Goal: Task Accomplishment & Management: Manage account settings

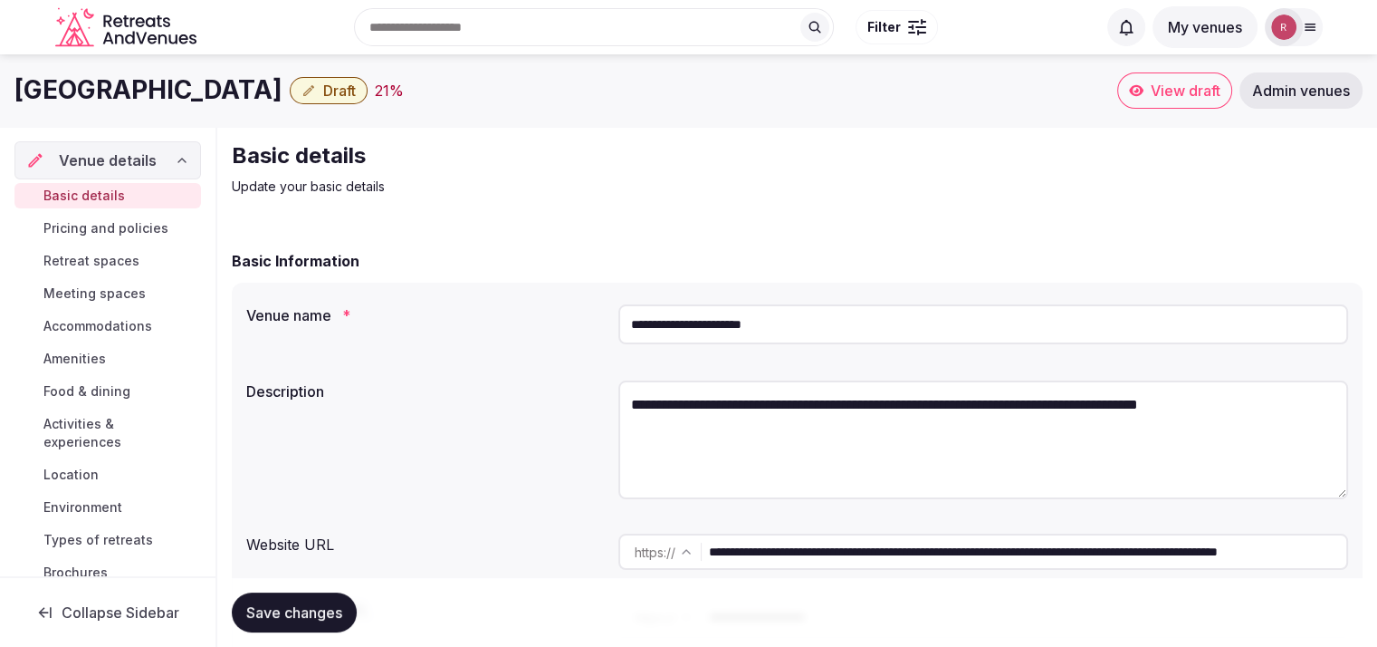
click at [787, 561] on input "**********" at bounding box center [1028, 551] width 638 height 36
click at [1072, 557] on input "**********" at bounding box center [1028, 551] width 638 height 36
drag, startPoint x: 319, startPoint y: 85, endPoint x: 14, endPoint y: 98, distance: 304.6
click at [14, 98] on div "Marriott Phoenix Airport Draft 21 %" at bounding box center [565, 89] width 1103 height 35
copy h1 "[GEOGRAPHIC_DATA]"
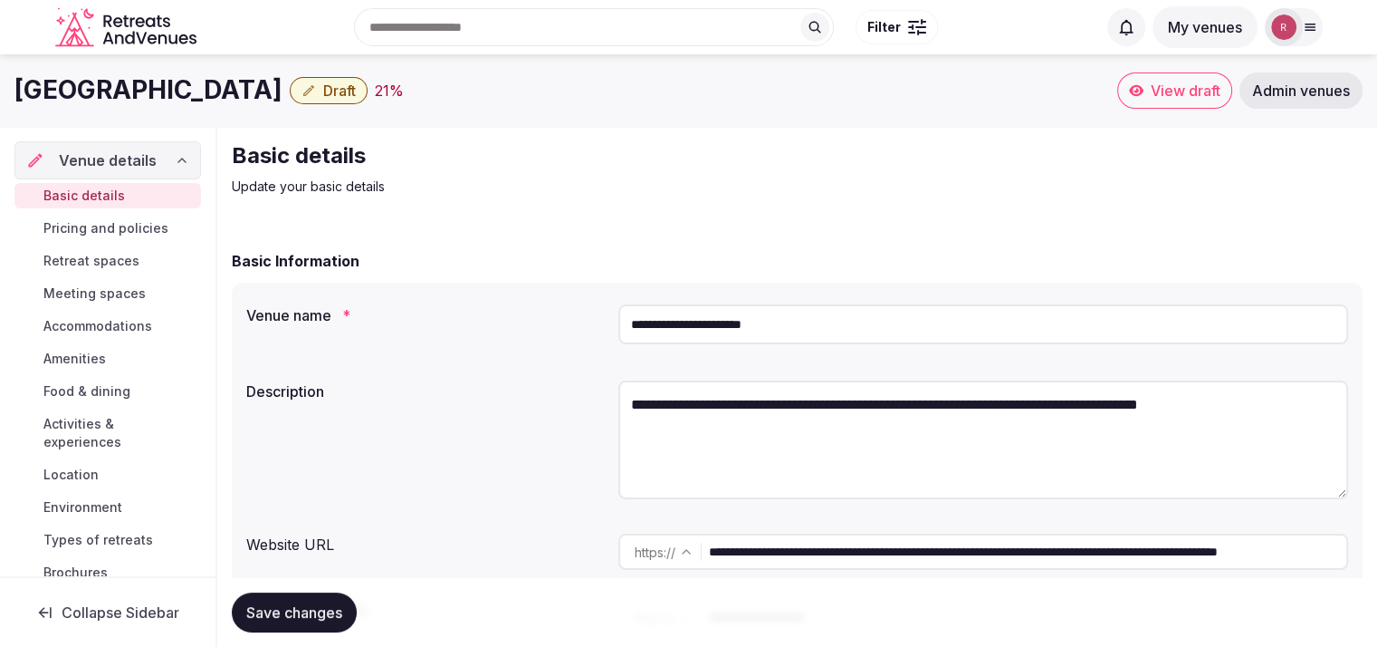
click at [811, 557] on input "**********" at bounding box center [1028, 551] width 638 height 36
click at [1070, 432] on textarea "**********" at bounding box center [984, 439] width 730 height 119
paste textarea "**********"
click at [643, 405] on textarea "**********" at bounding box center [984, 439] width 730 height 119
click at [639, 408] on textarea "**********" at bounding box center [984, 439] width 730 height 119
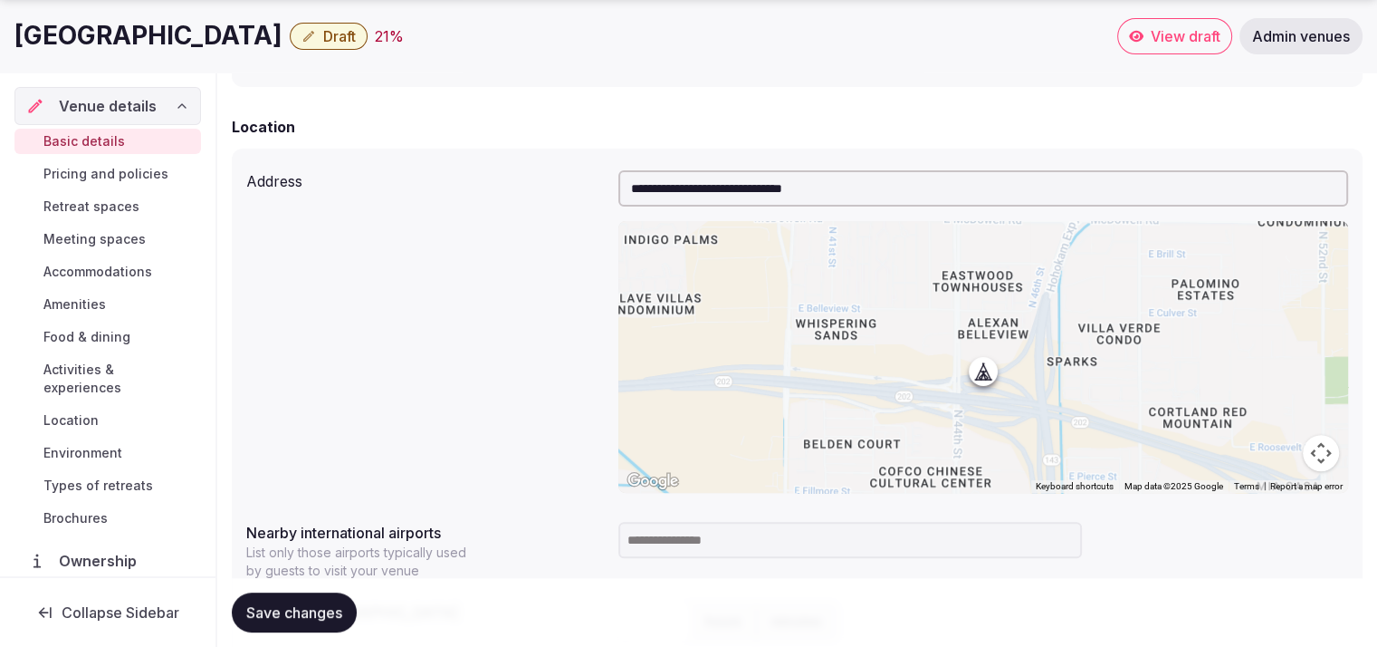
scroll to position [708, 0]
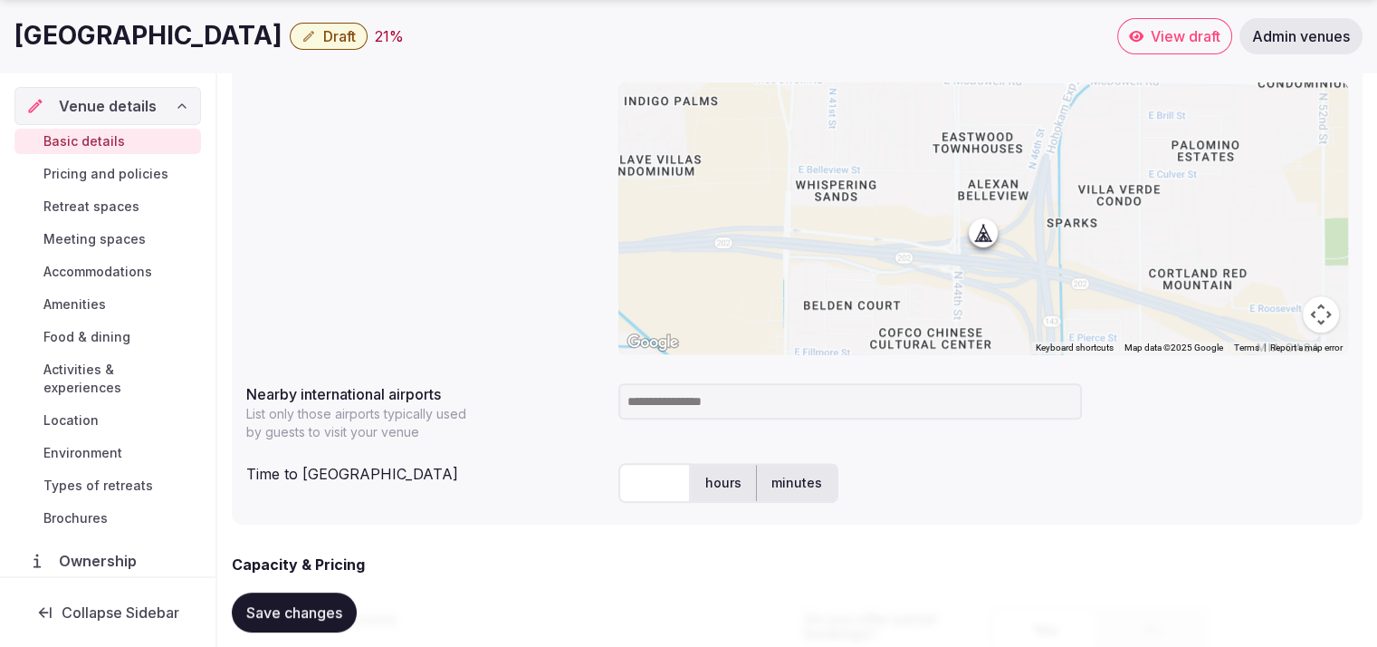
type textarea "**********"
drag, startPoint x: 317, startPoint y: 32, endPoint x: 7, endPoint y: 34, distance: 309.7
click at [7, 34] on div "Marriott Phoenix Airport Draft 21 % View draft Admin venues" at bounding box center [688, 36] width 1377 height 36
copy h1 "[GEOGRAPHIC_DATA]"
click at [664, 475] on input "text" at bounding box center [655, 483] width 72 height 40
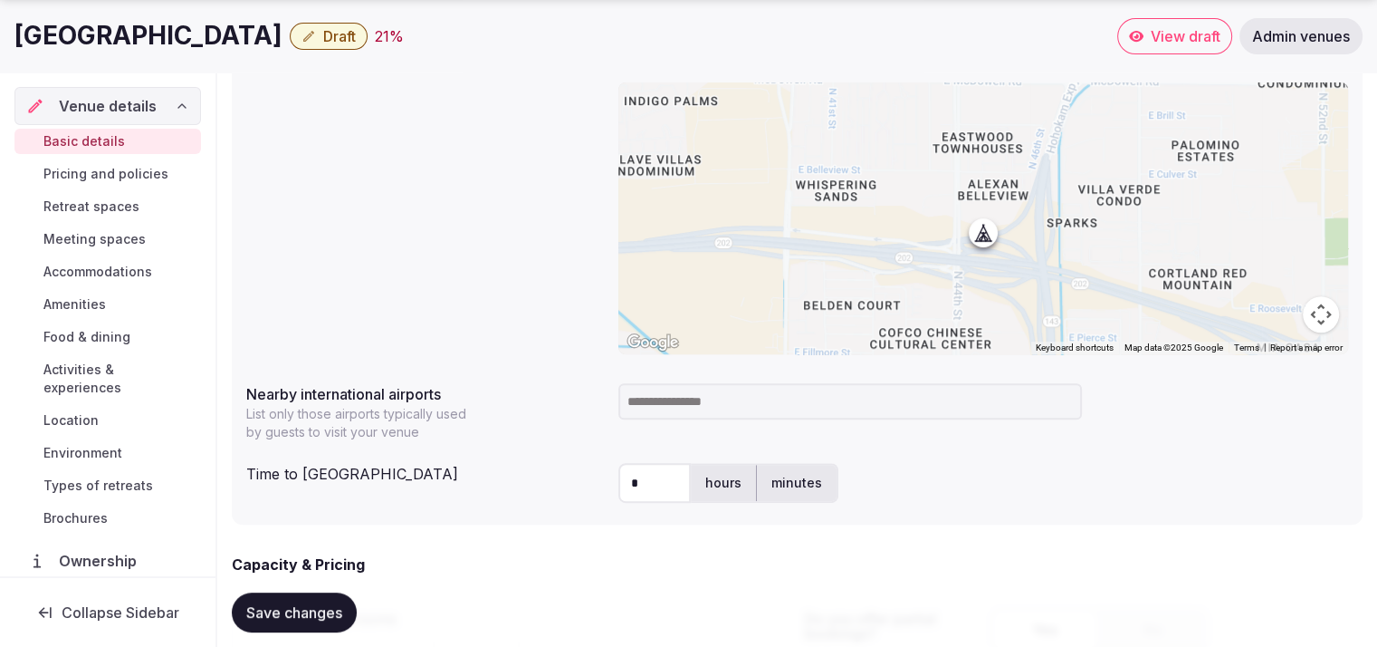
type input "*"
click at [715, 422] on div at bounding box center [984, 401] width 730 height 51
click at [726, 408] on input at bounding box center [851, 401] width 464 height 36
type input "***"
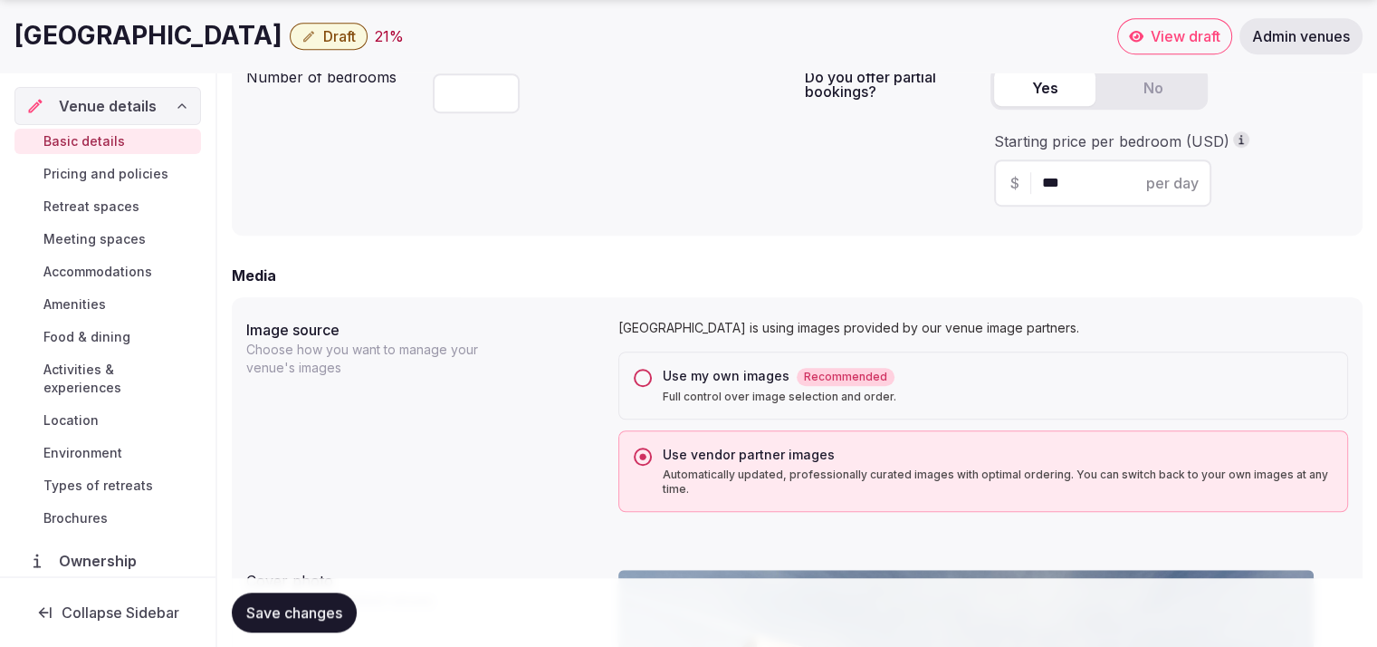
scroll to position [1839, 0]
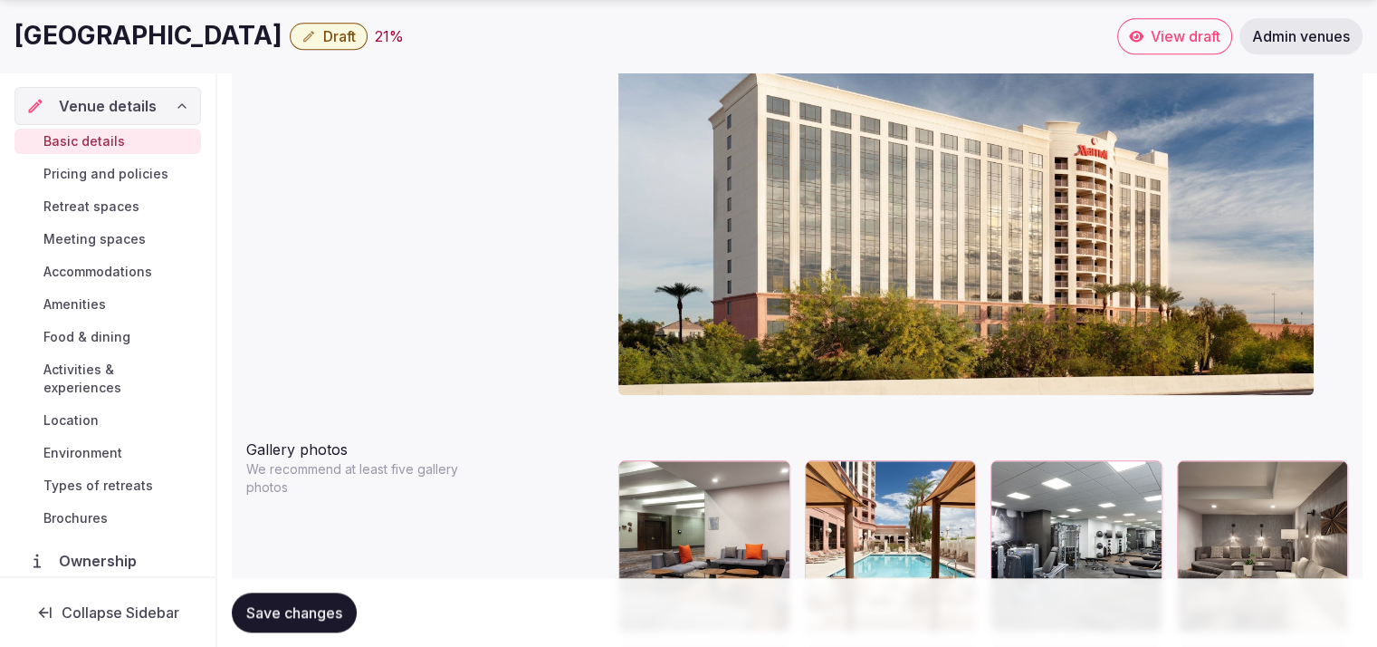
click at [250, 615] on span "Save changes" at bounding box center [294, 612] width 96 height 18
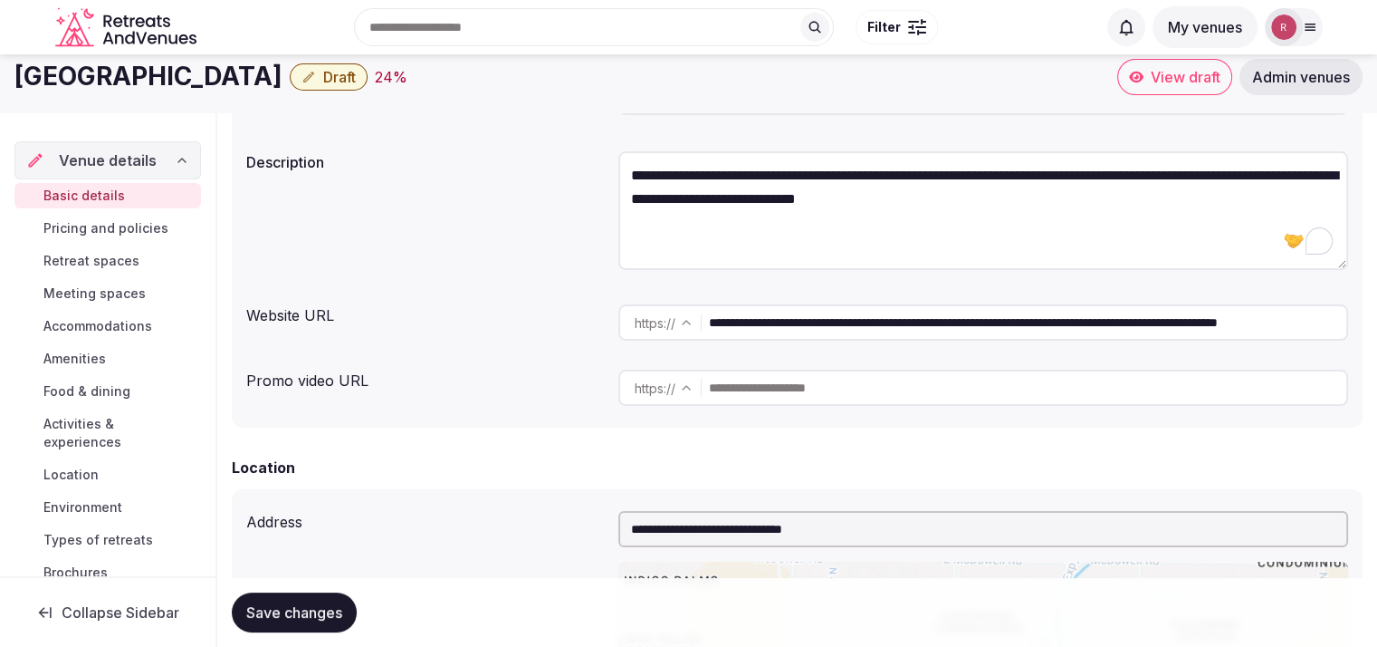
scroll to position [0, 0]
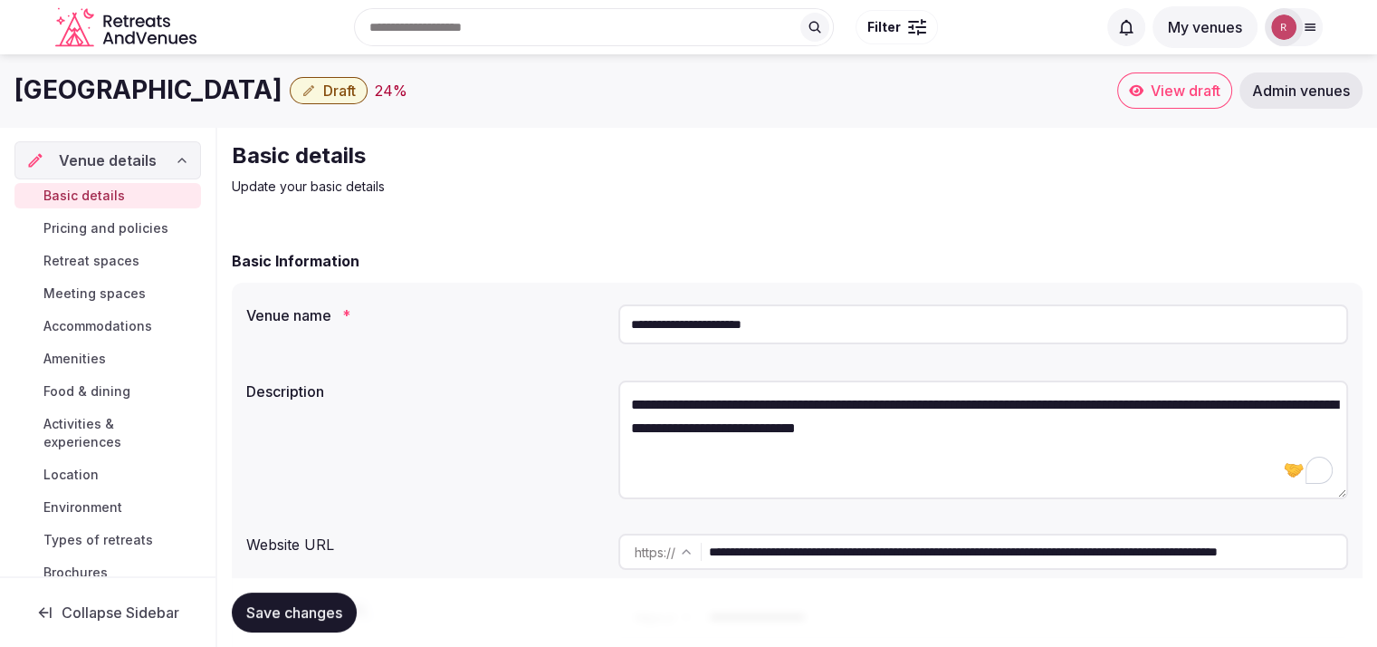
drag, startPoint x: 315, startPoint y: 99, endPoint x: 8, endPoint y: 112, distance: 307.3
click at [8, 112] on div "Marriott Phoenix Airport Draft 24 % View draft Admin venues" at bounding box center [688, 90] width 1377 height 72
copy h1 "[GEOGRAPHIC_DATA]"
click at [476, 314] on label "Venue name *" at bounding box center [425, 315] width 358 height 14
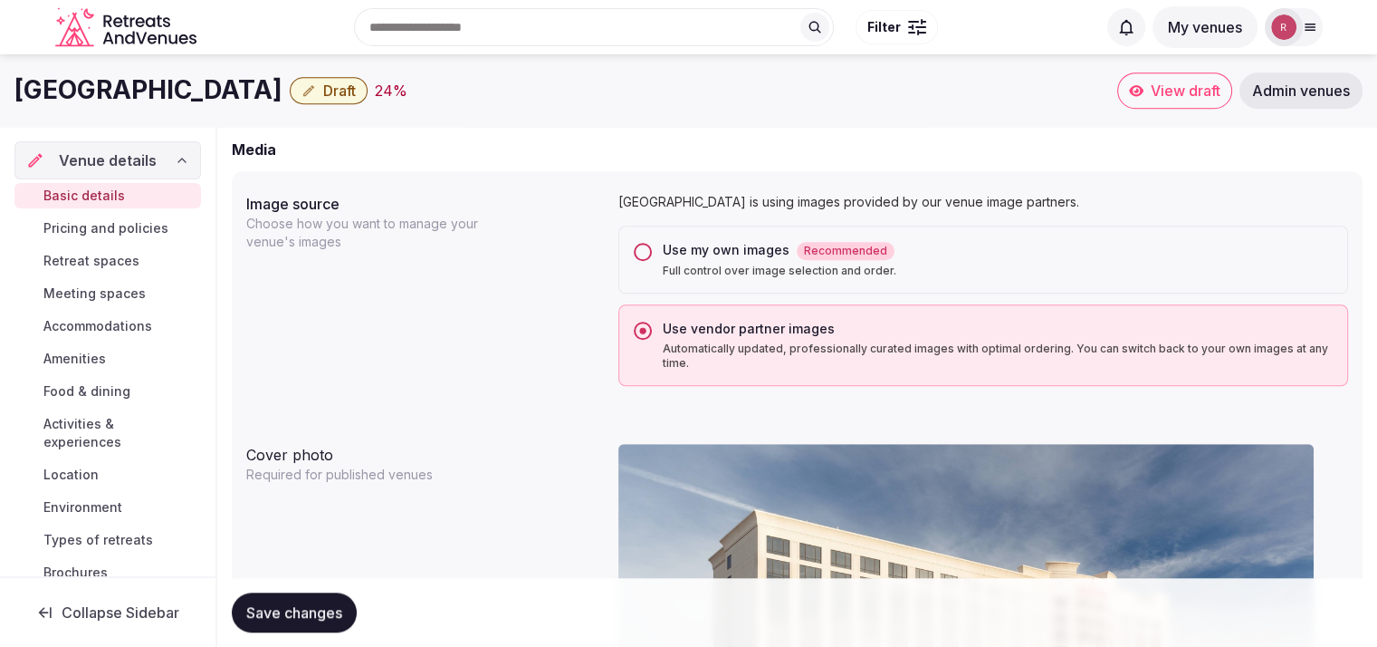
scroll to position [1062, 0]
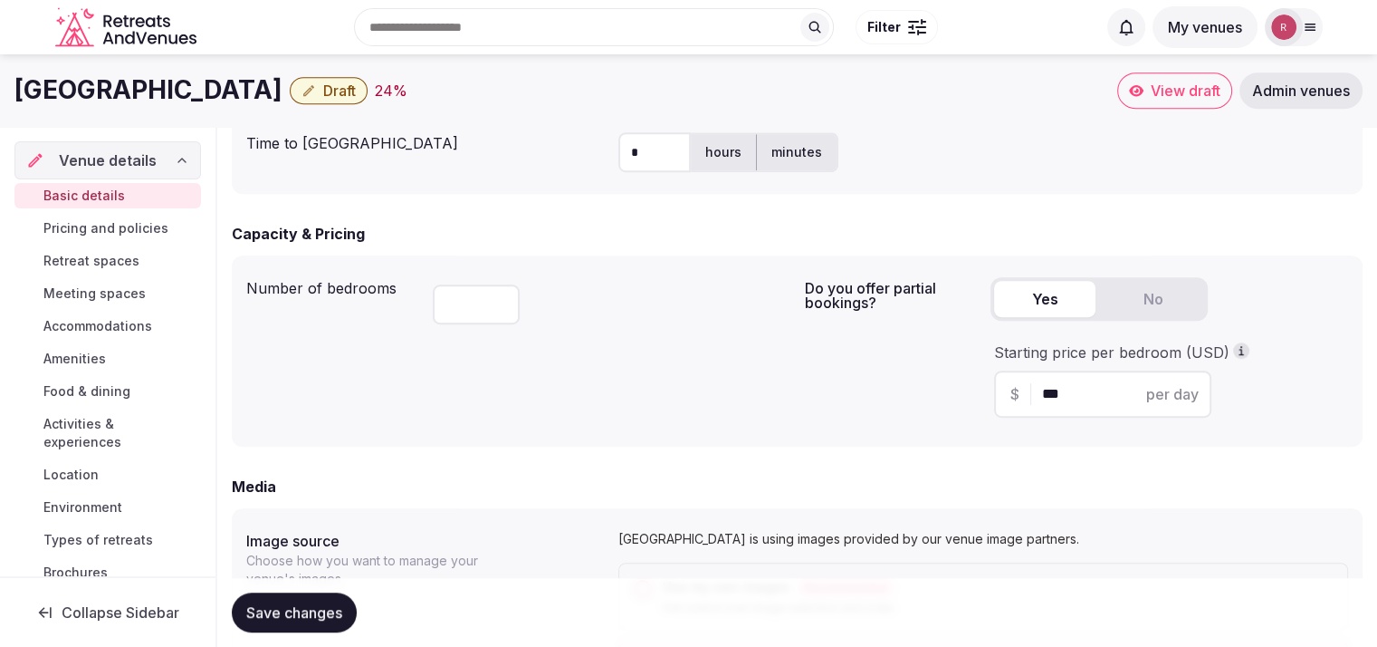
click at [316, 96] on icon "button" at bounding box center [309, 90] width 14 height 14
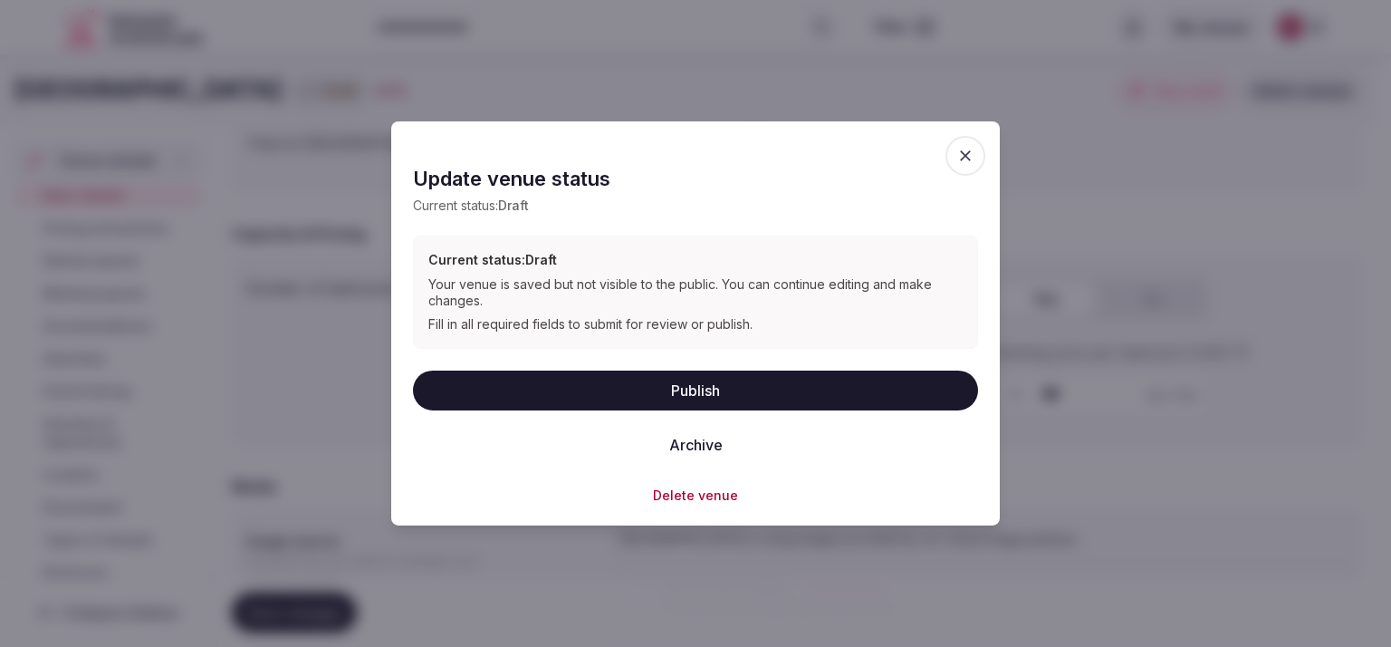
click at [473, 394] on button "Publish" at bounding box center [695, 389] width 565 height 40
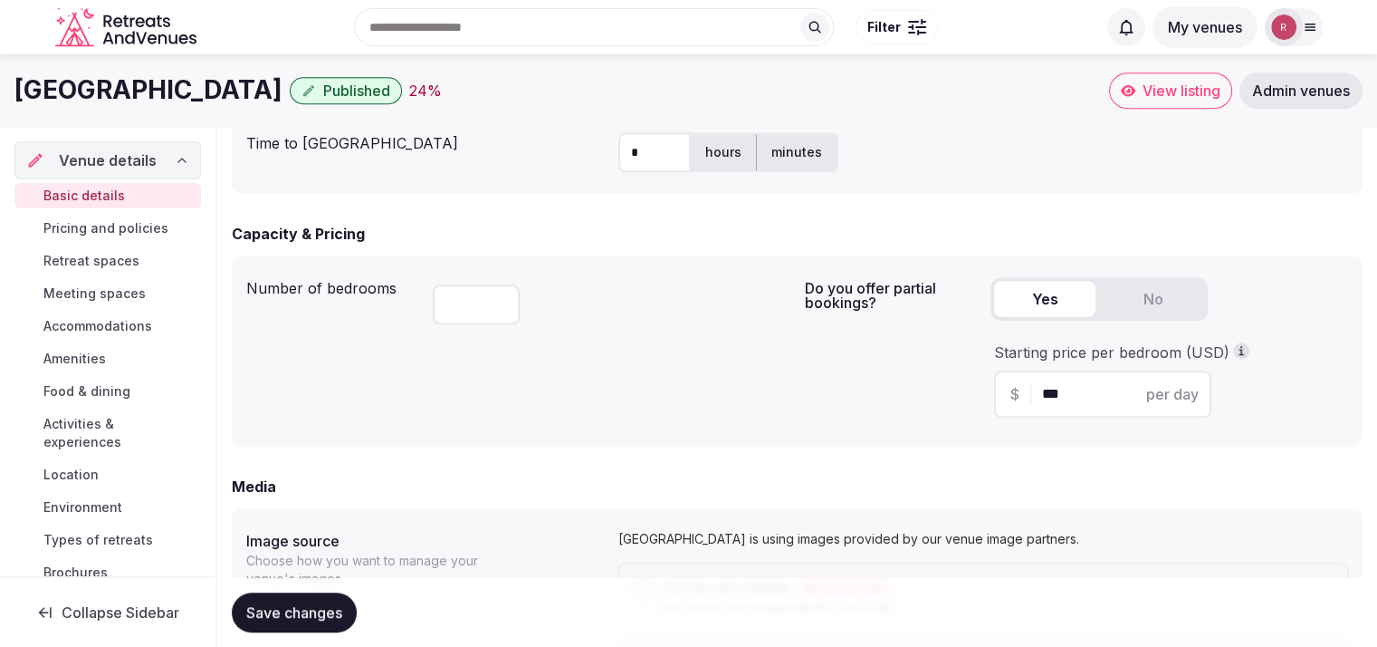
drag, startPoint x: 311, startPoint y: 93, endPoint x: 116, endPoint y: 90, distance: 194.7
click at [116, 90] on h1 "[GEOGRAPHIC_DATA]" at bounding box center [148, 89] width 268 height 35
drag, startPoint x: 314, startPoint y: 96, endPoint x: 8, endPoint y: 101, distance: 306.2
click at [8, 101] on div "Marriott Phoenix Airport Published 24 % View listing Admin venues" at bounding box center [688, 90] width 1377 height 36
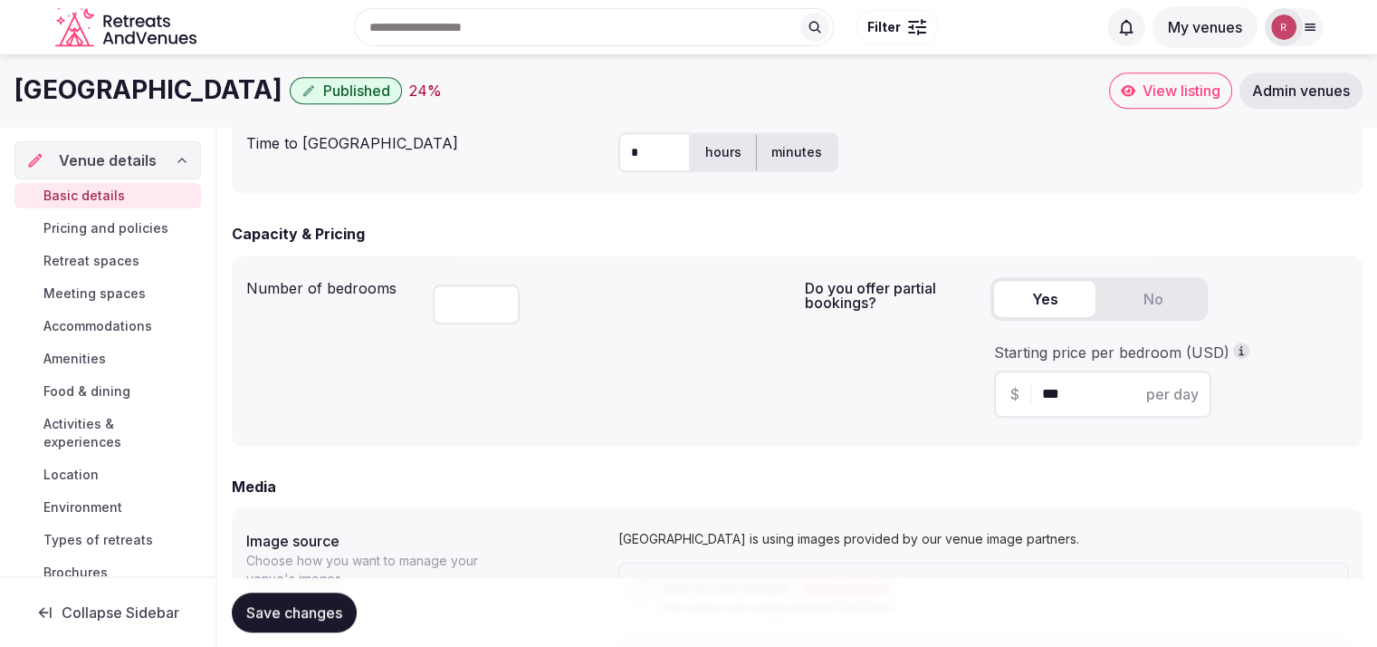
click at [932, 82] on div "Marriott Phoenix Airport Published 24 %" at bounding box center [561, 89] width 1095 height 35
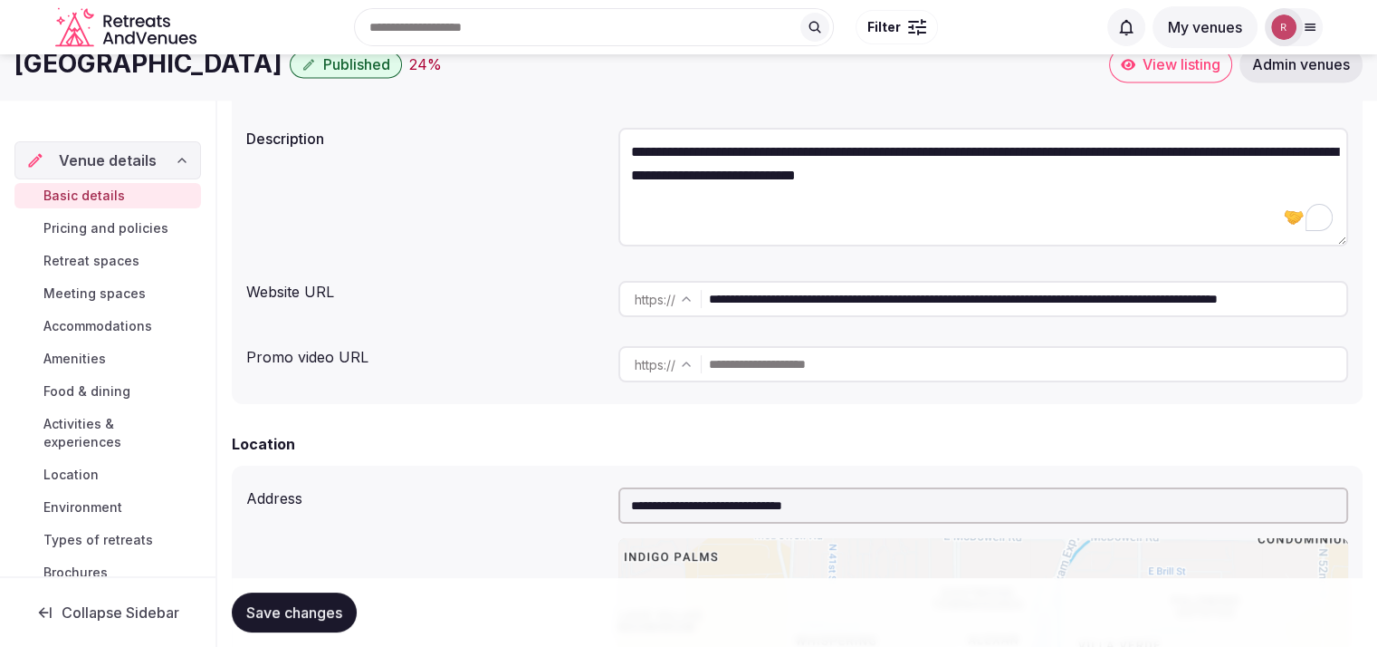
scroll to position [0, 0]
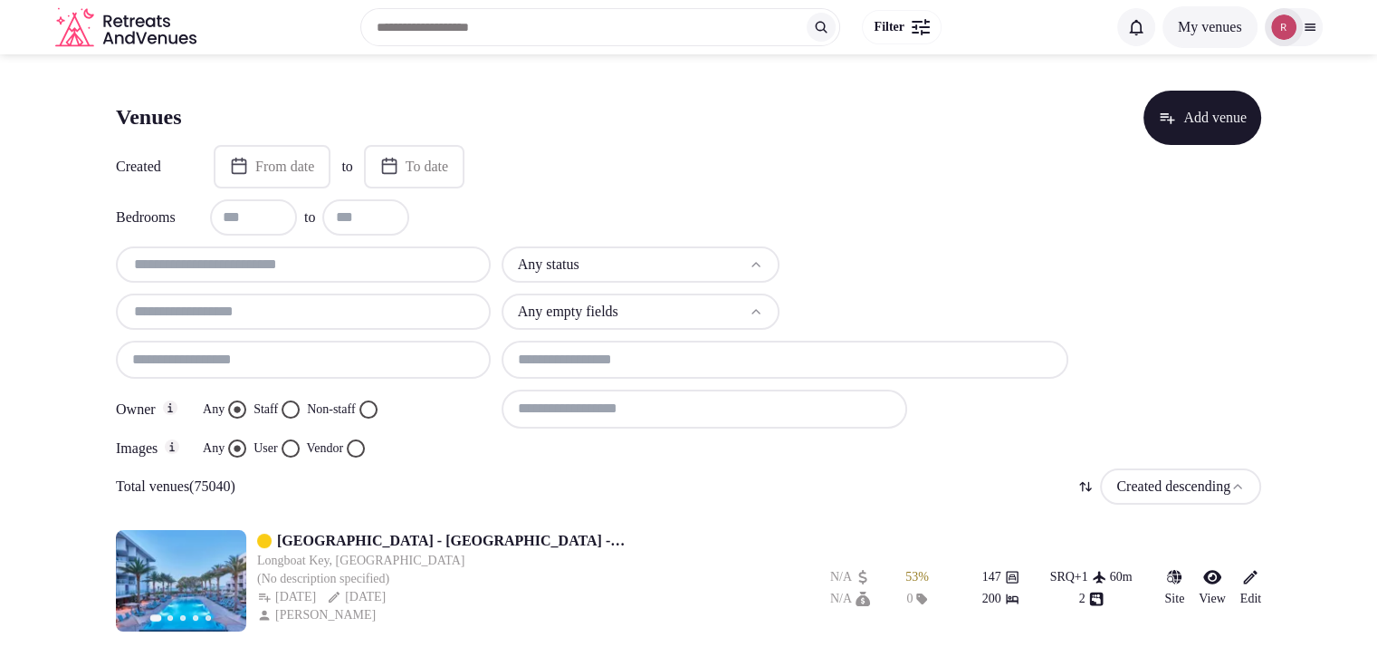
click at [270, 266] on input "text" at bounding box center [303, 265] width 360 height 22
paste input "**********"
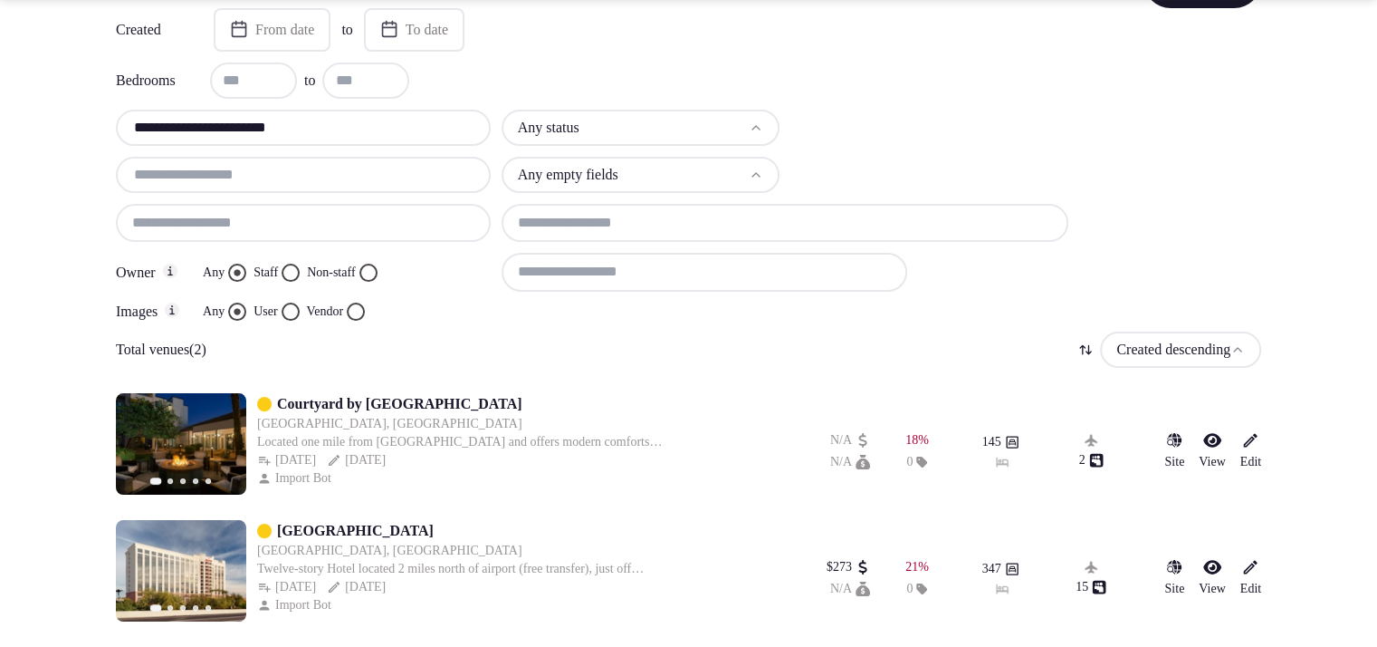
scroll to position [138, 0]
type input "**********"
click at [1167, 439] on icon "button" at bounding box center [1175, 439] width 18 height 18
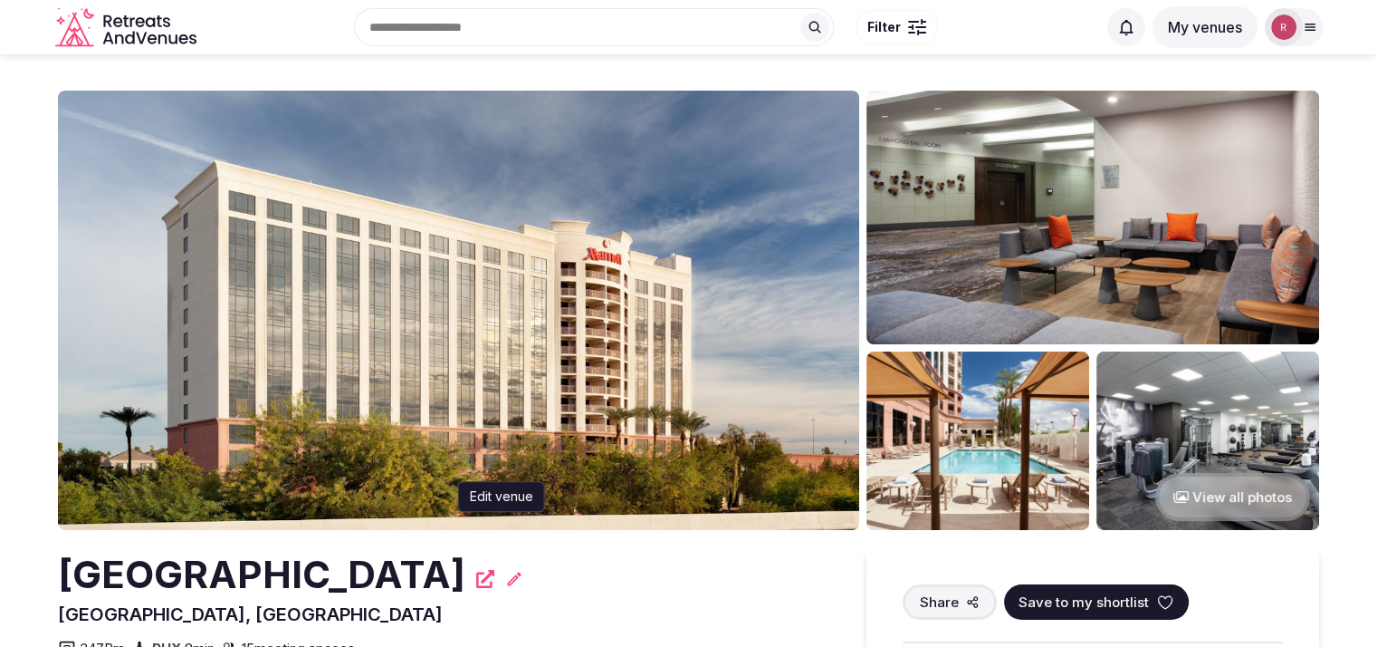
click at [523, 571] on icon at bounding box center [514, 579] width 18 height 18
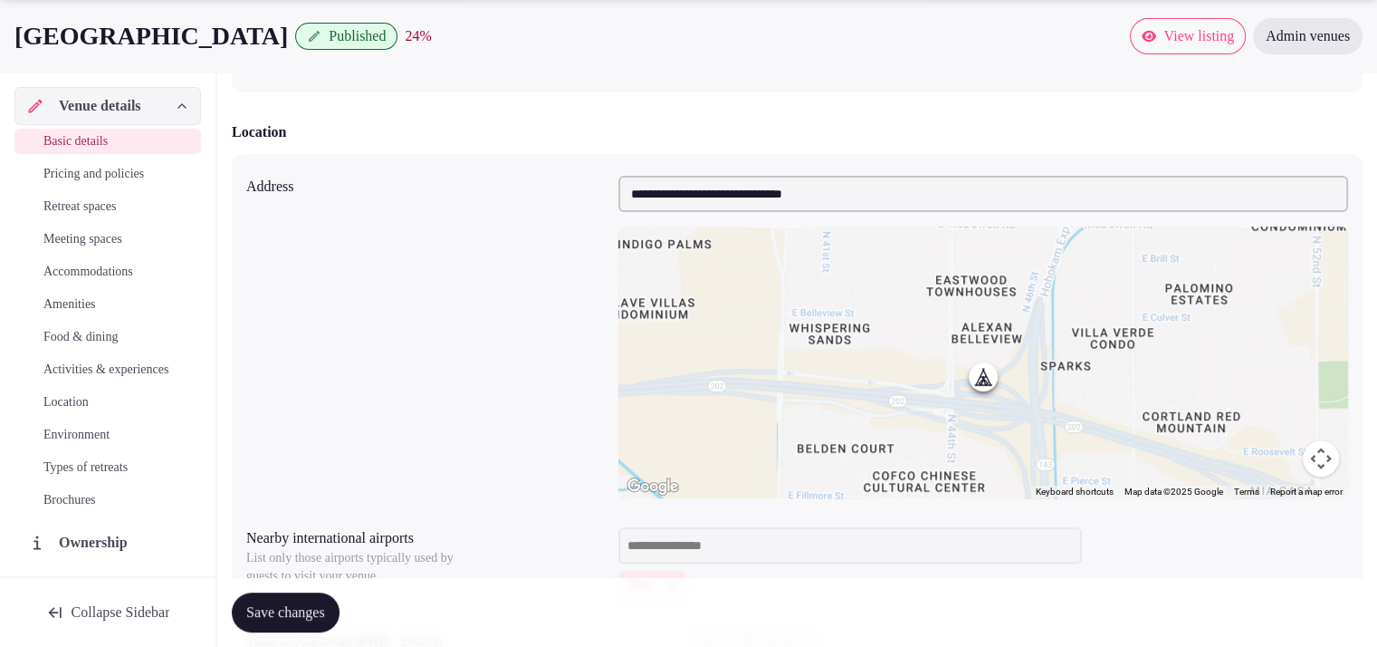
scroll to position [152, 0]
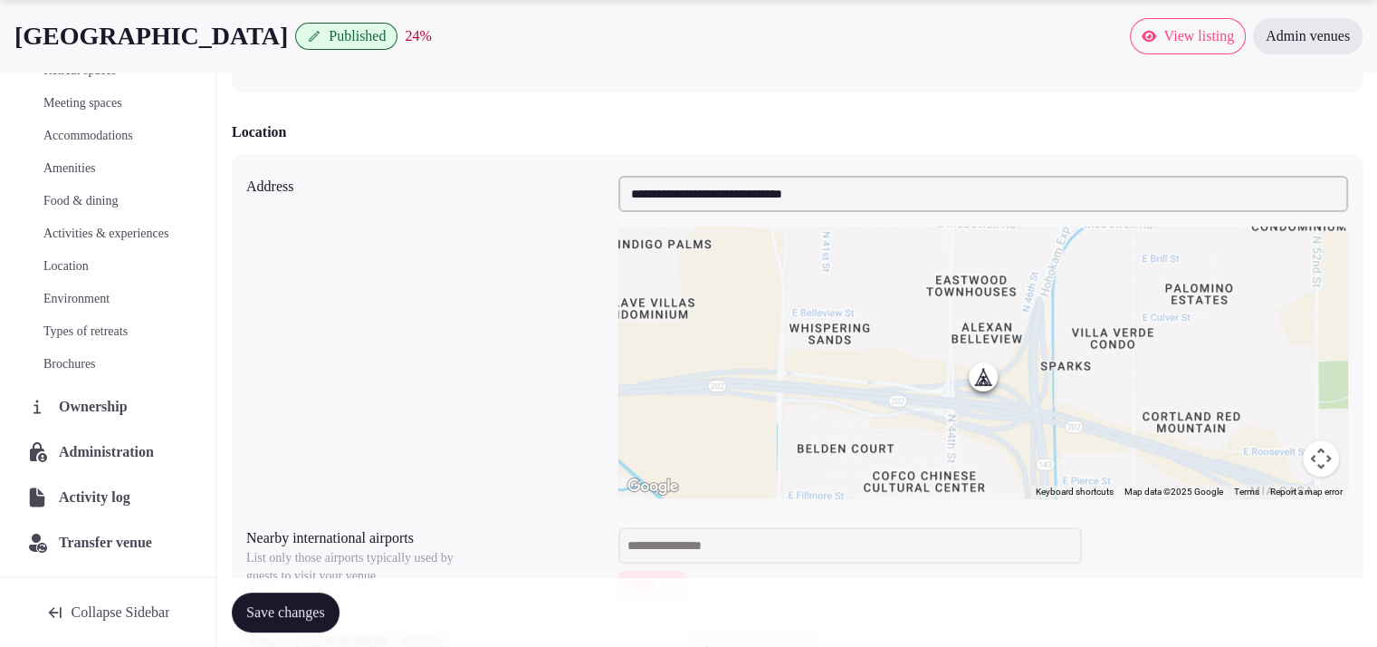
click at [129, 466] on div "Administration" at bounding box center [107, 452] width 187 height 38
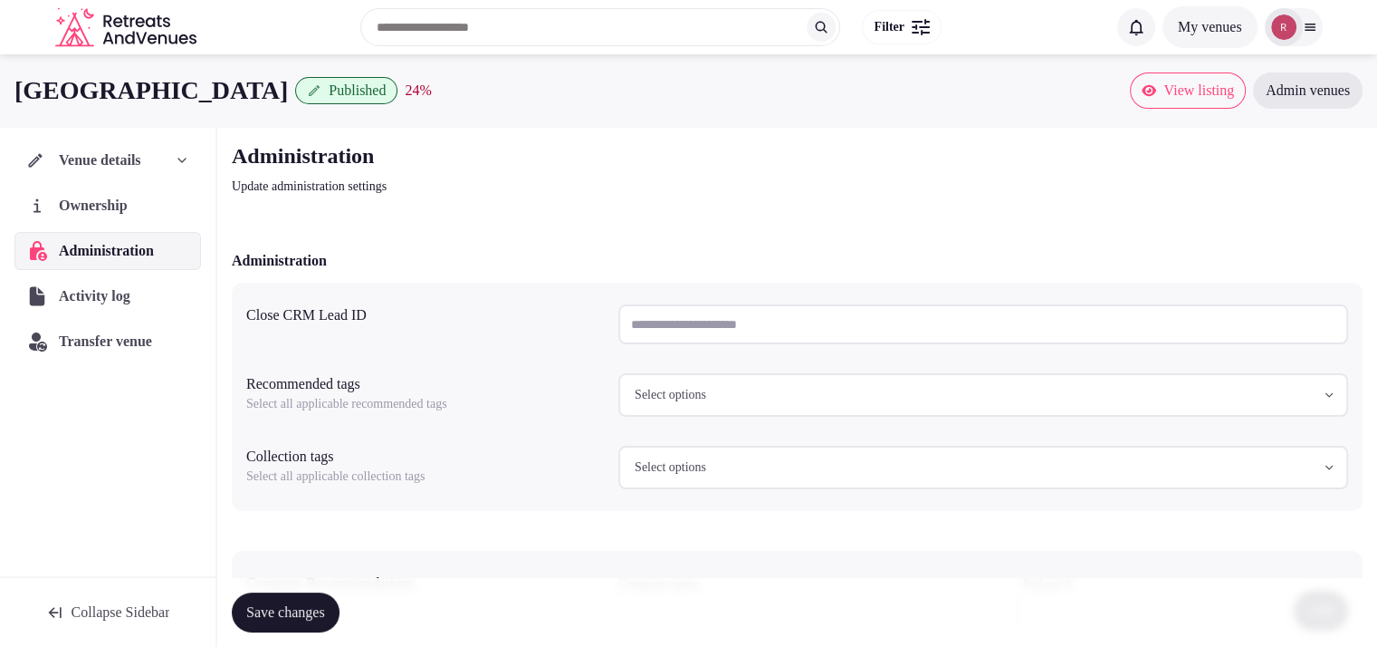
click at [652, 311] on input "text" at bounding box center [984, 324] width 730 height 40
click at [667, 226] on div "Administration Update administration settings Administration Close CRM Lead ID …" at bounding box center [797, 456] width 1160 height 659
drag, startPoint x: 315, startPoint y: 93, endPoint x: 22, endPoint y: 89, distance: 293.5
click at [22, 89] on h1 "[GEOGRAPHIC_DATA]" at bounding box center [151, 89] width 274 height 35
copy h1 "[GEOGRAPHIC_DATA]"
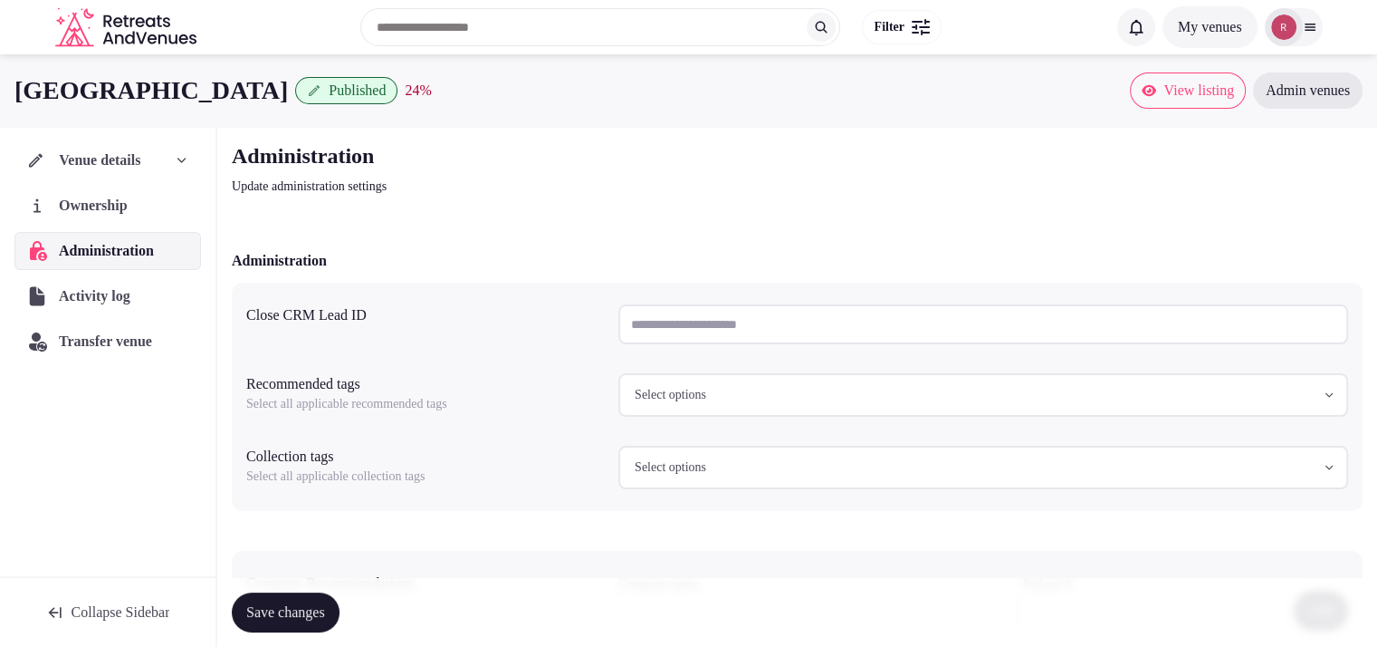
click at [128, 144] on div "Venue details" at bounding box center [108, 160] width 186 height 38
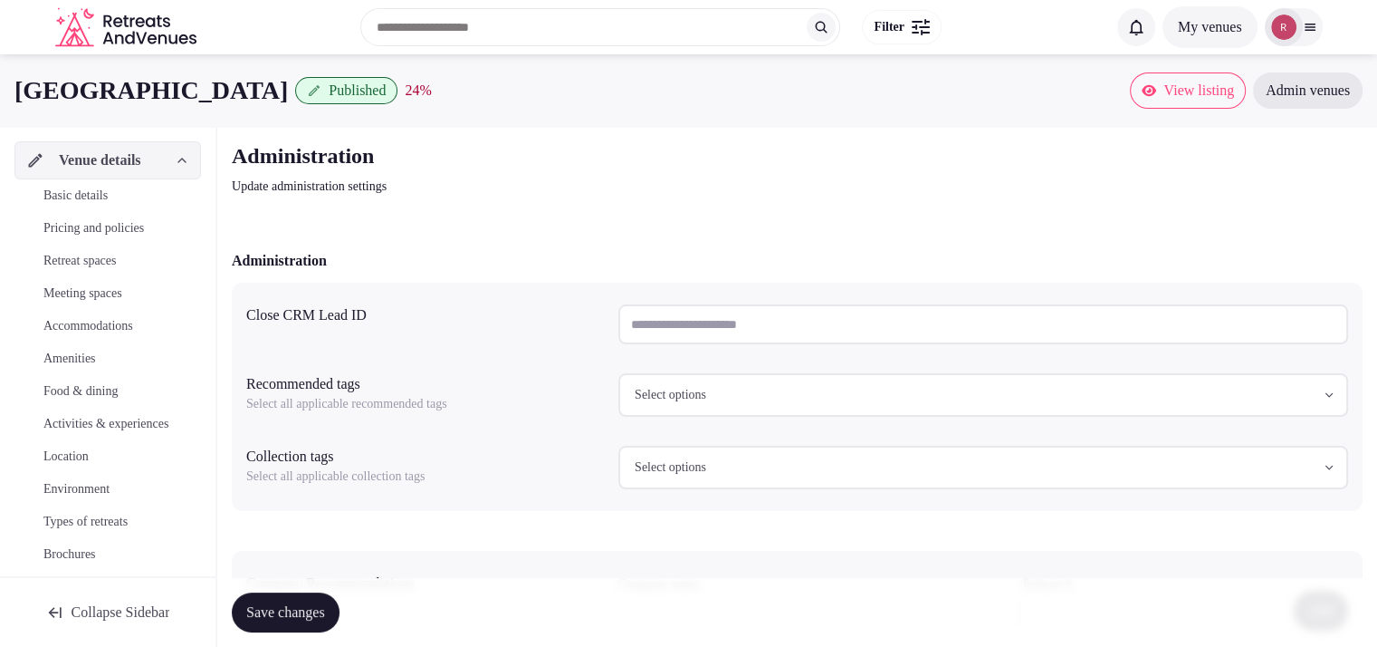
scroll to position [206, 0]
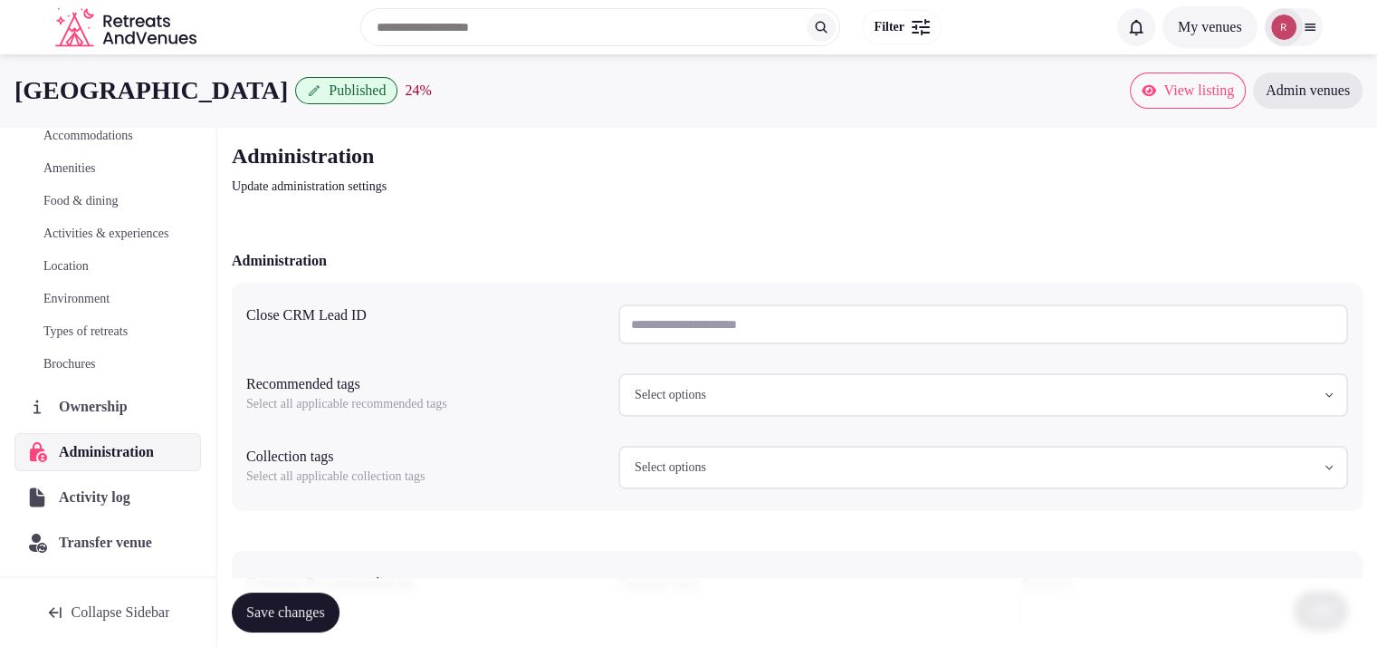
click at [108, 445] on span "Administration" at bounding box center [110, 452] width 102 height 22
click at [105, 411] on span "Ownership" at bounding box center [97, 407] width 74 height 22
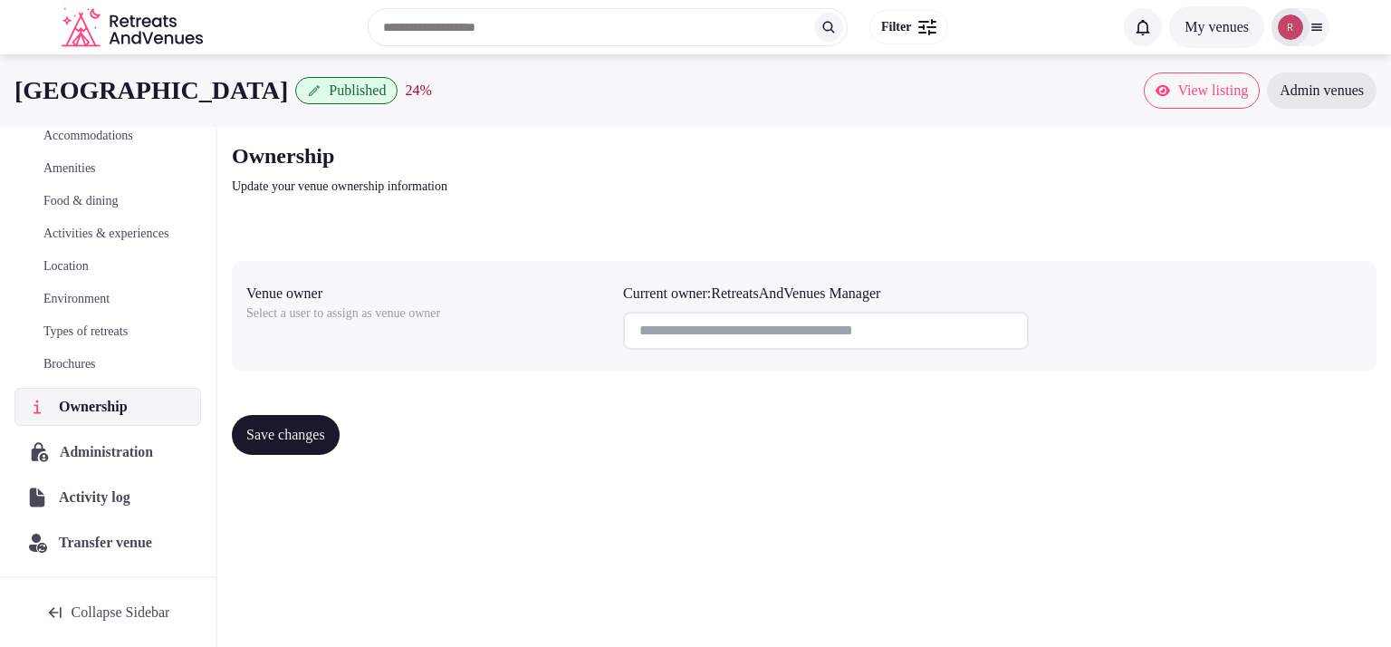
click at [100, 459] on span "Administration" at bounding box center [110, 452] width 101 height 22
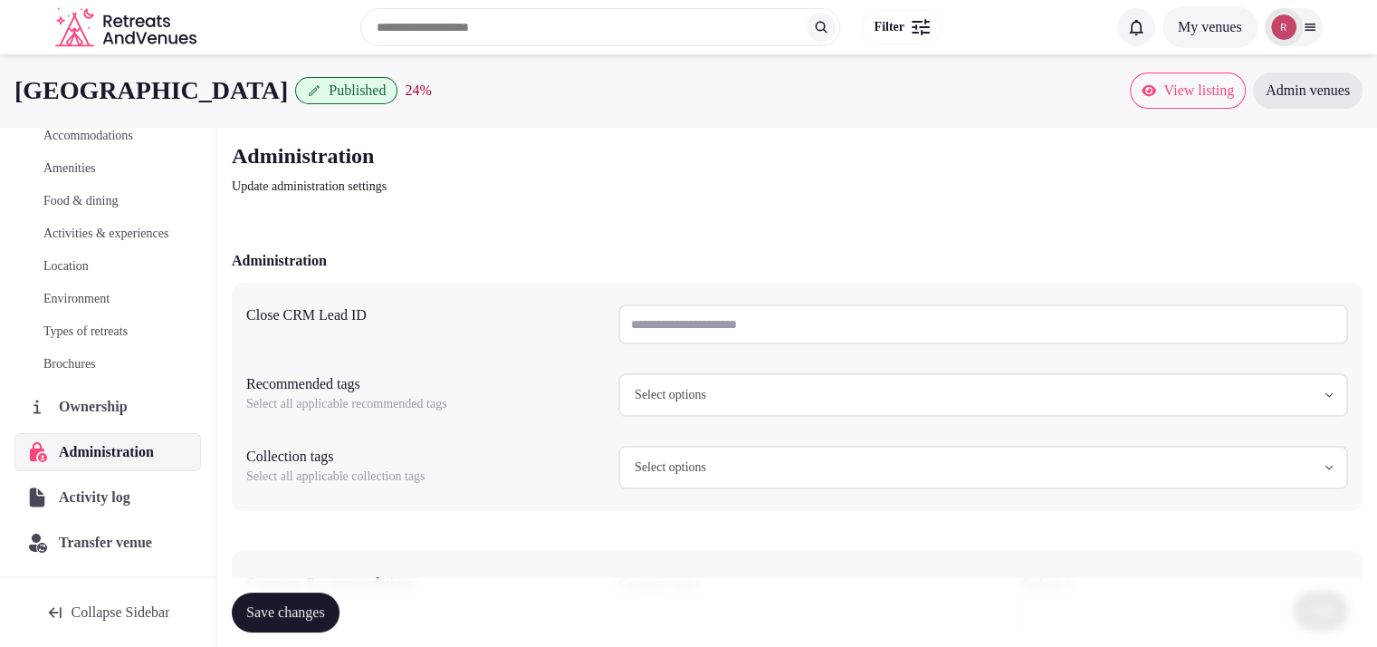
click at [676, 331] on input "text" at bounding box center [984, 324] width 730 height 40
click at [386, 91] on span "Published" at bounding box center [357, 91] width 57 height 18
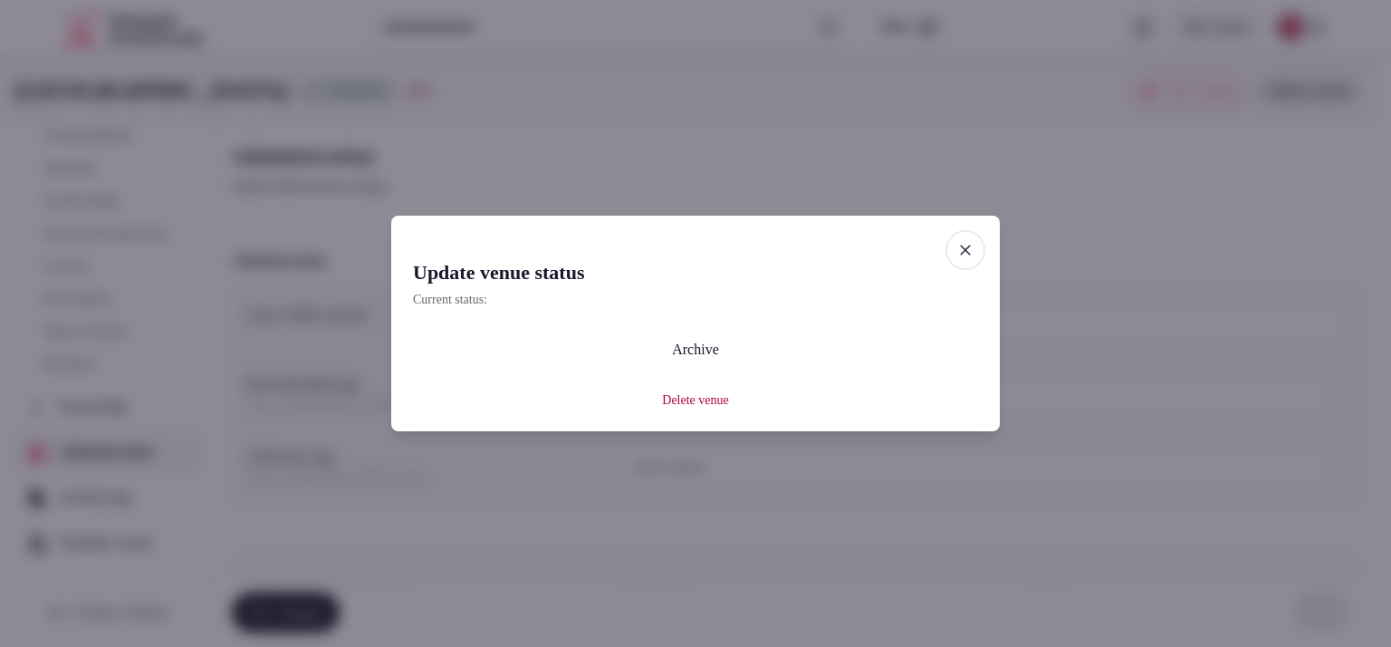
click at [970, 245] on icon "button" at bounding box center [965, 250] width 18 height 18
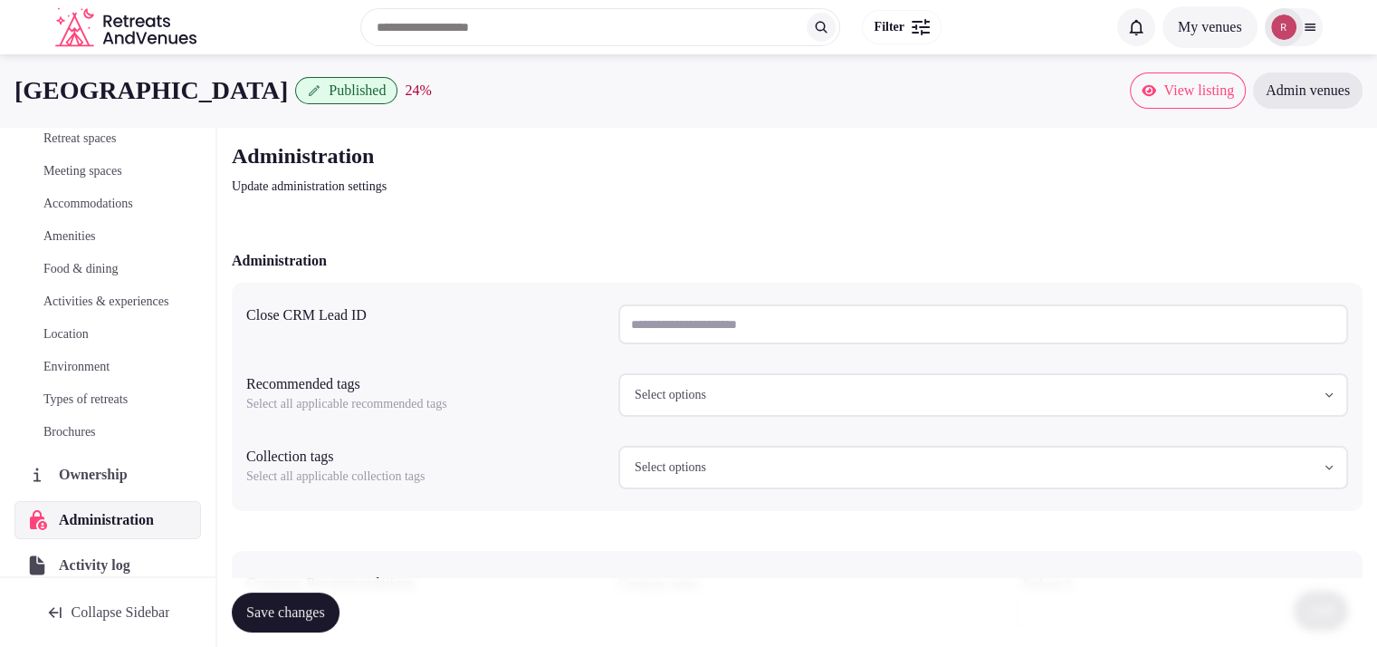
scroll to position [206, 0]
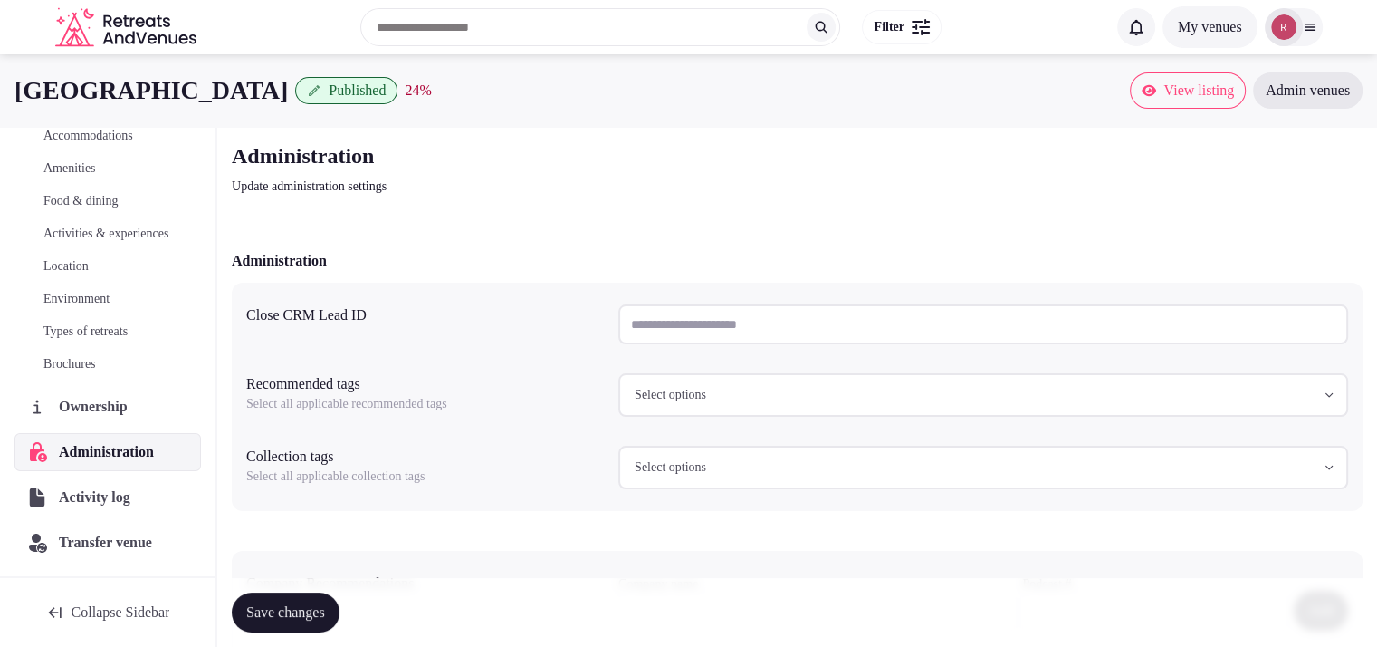
click at [83, 406] on span "Ownership" at bounding box center [97, 407] width 76 height 22
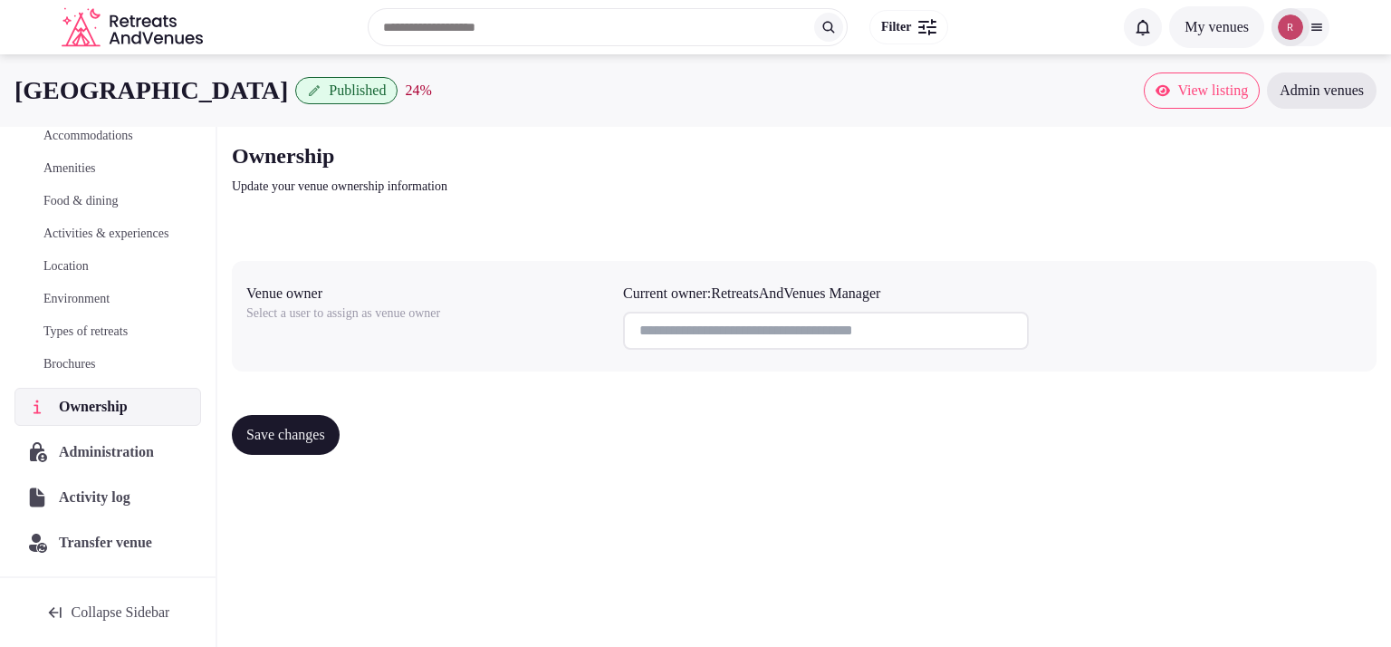
click at [82, 448] on span "Administration" at bounding box center [110, 452] width 102 height 22
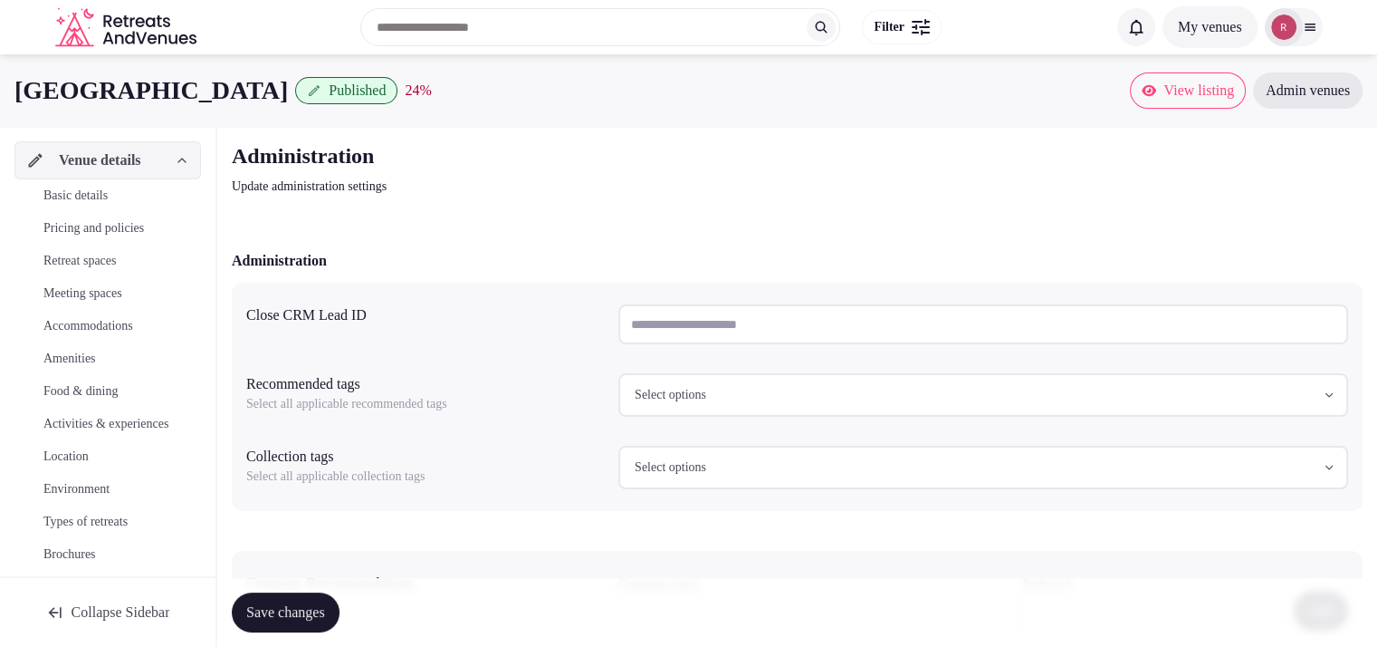
click at [88, 195] on span "Basic details" at bounding box center [75, 196] width 64 height 18
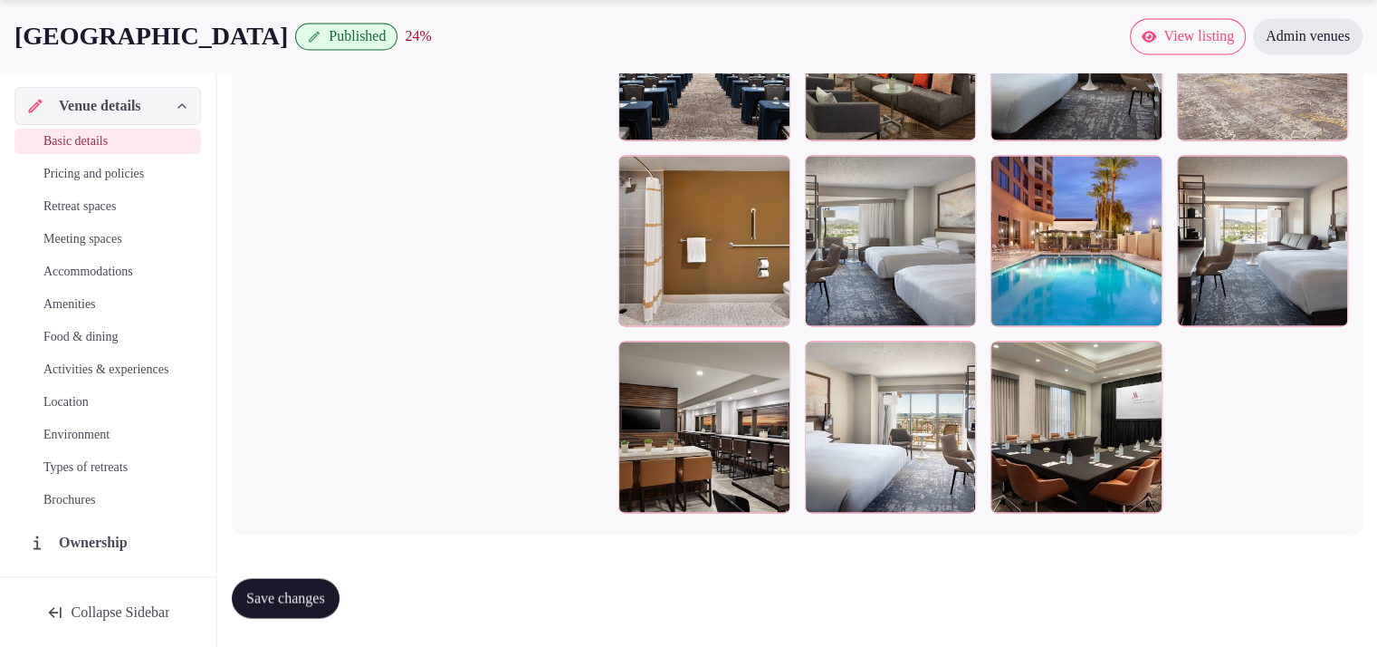
scroll to position [152, 0]
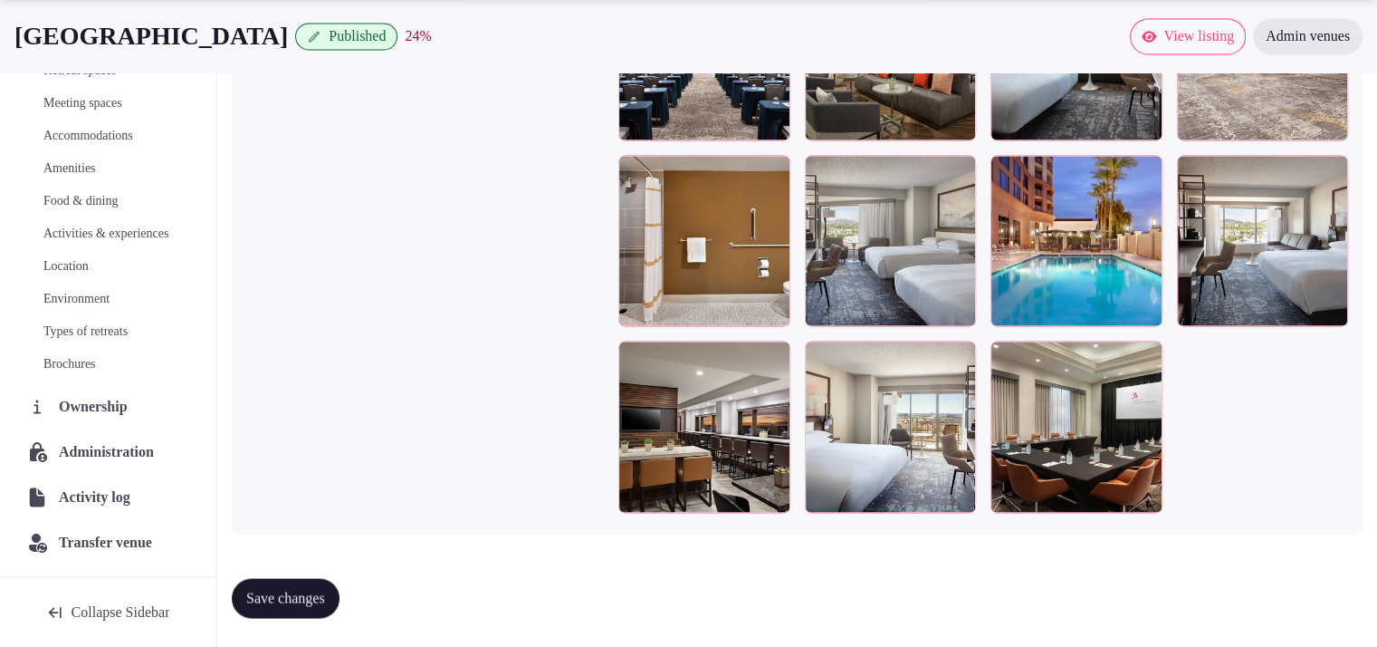
click at [109, 401] on span "Ownership" at bounding box center [97, 407] width 76 height 22
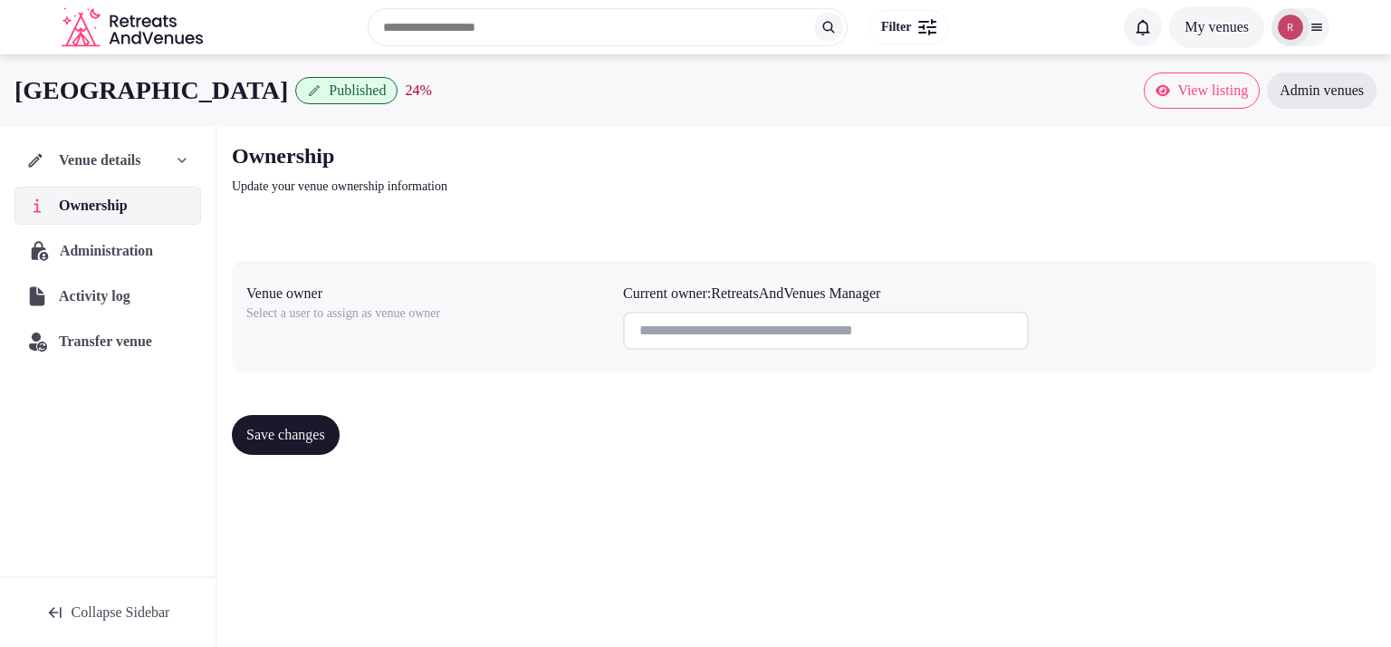
click at [83, 245] on span "Administration" at bounding box center [110, 251] width 101 height 22
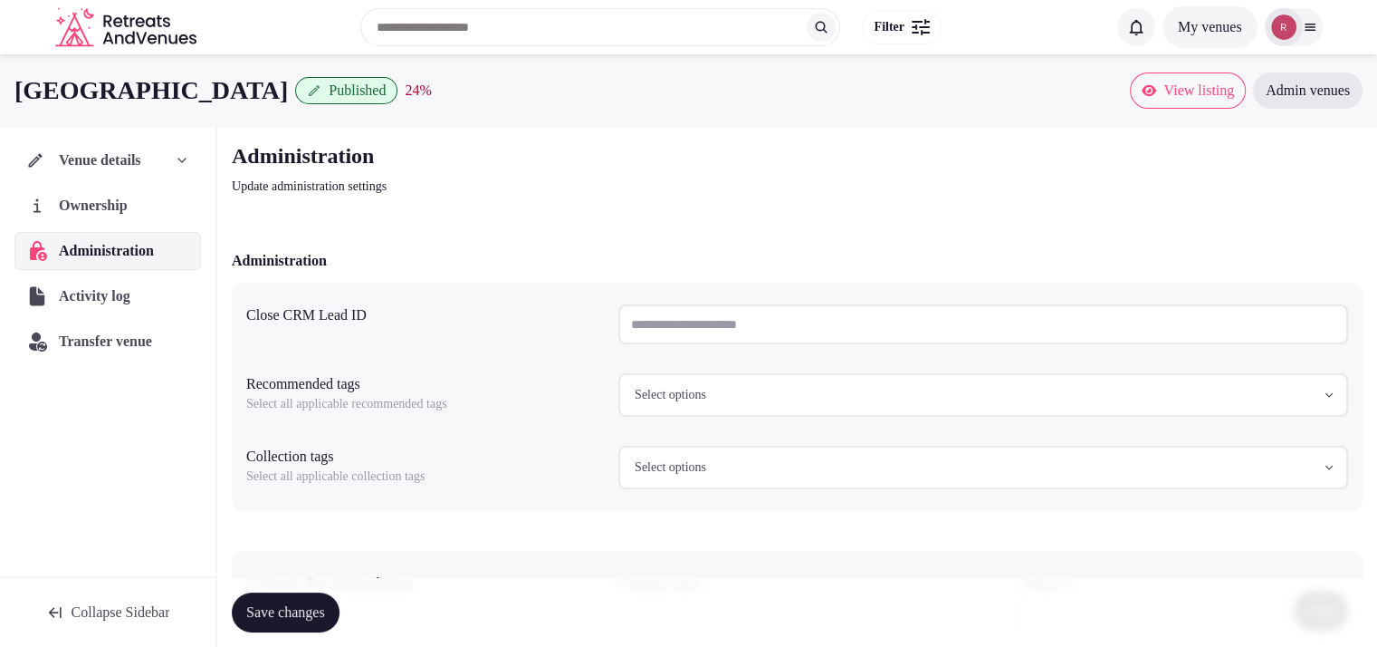
drag, startPoint x: 312, startPoint y: 91, endPoint x: 0, endPoint y: 93, distance: 311.5
click at [0, 93] on div "Marriott Phoenix Airport Published 24 % View listing Admin venues" at bounding box center [688, 90] width 1377 height 36
copy h1 "[GEOGRAPHIC_DATA]"
click at [575, 580] on div "Save changes" at bounding box center [797, 612] width 1131 height 69
click at [286, 611] on span "Save changes" at bounding box center [285, 612] width 79 height 18
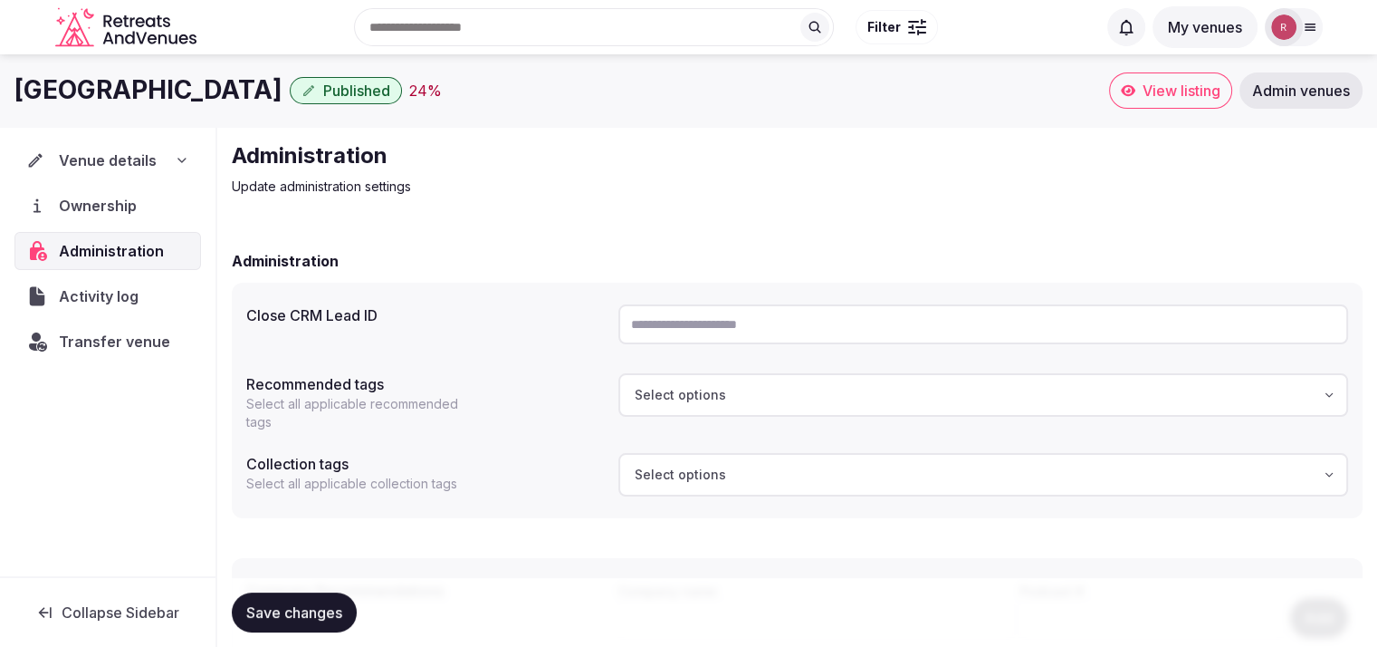
click at [67, 151] on span "Venue details" at bounding box center [108, 160] width 98 height 22
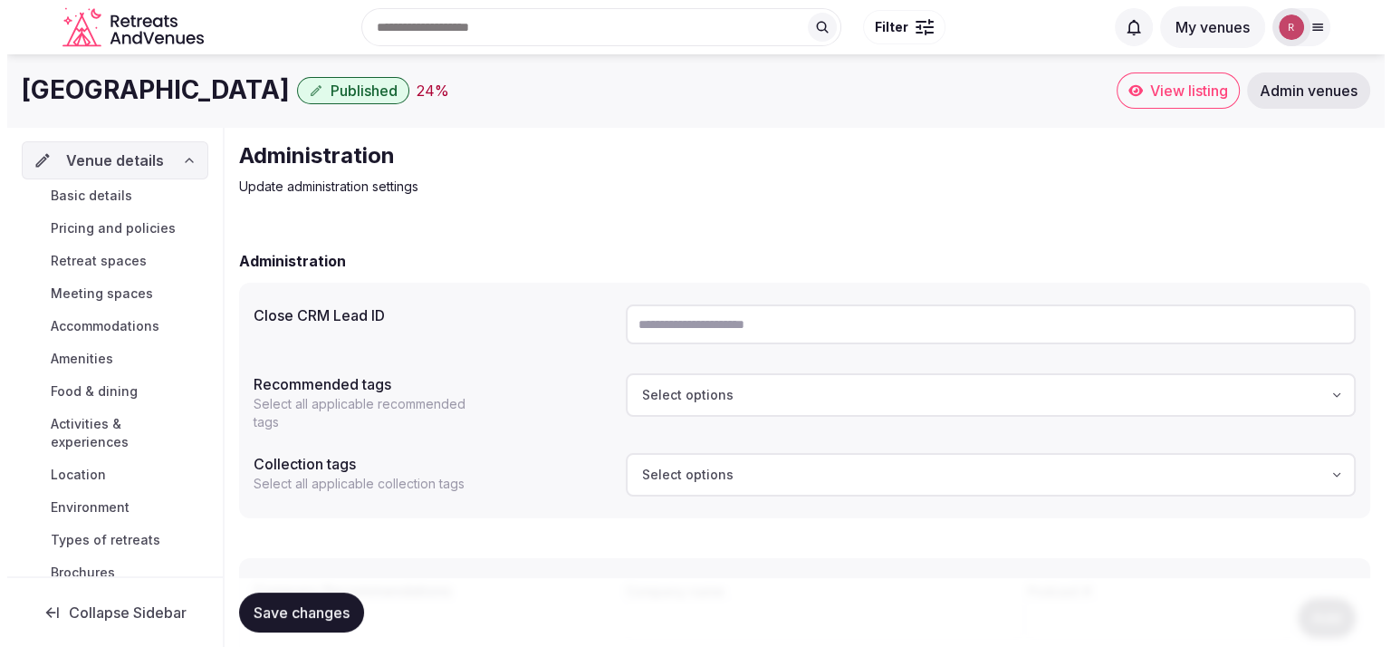
scroll to position [206, 0]
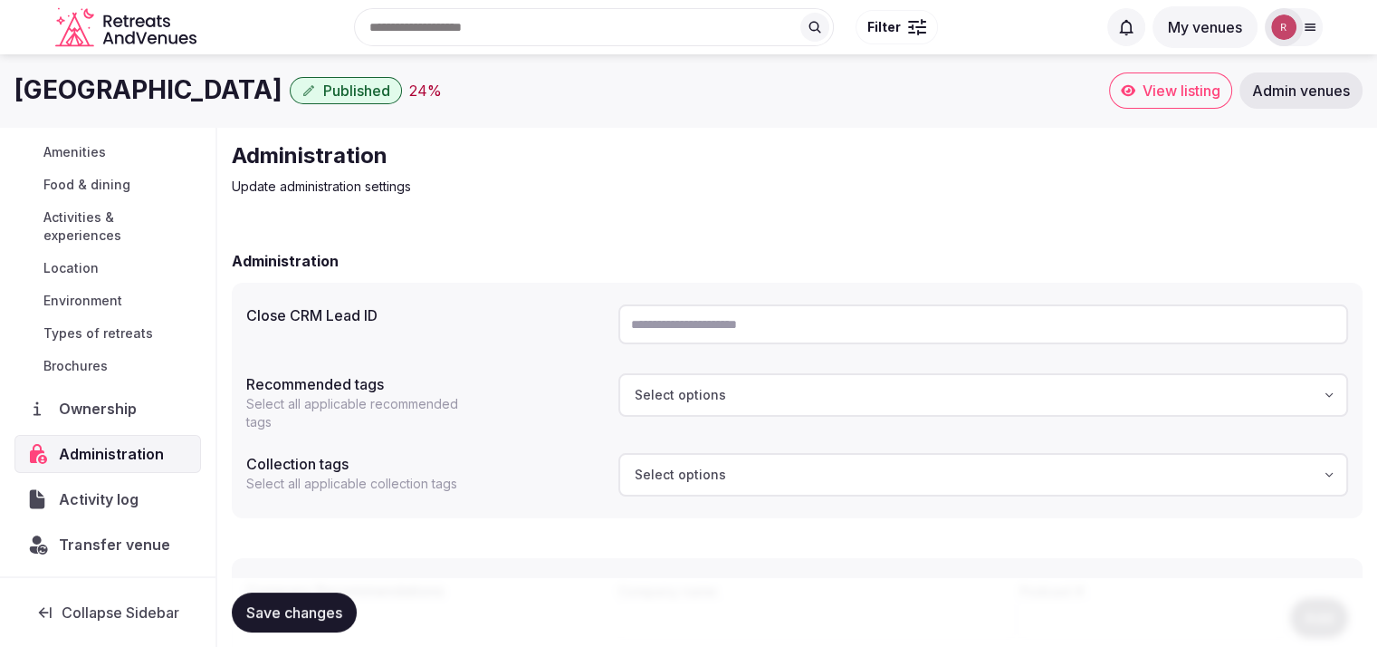
click at [71, 546] on span "Transfer venue" at bounding box center [114, 544] width 110 height 22
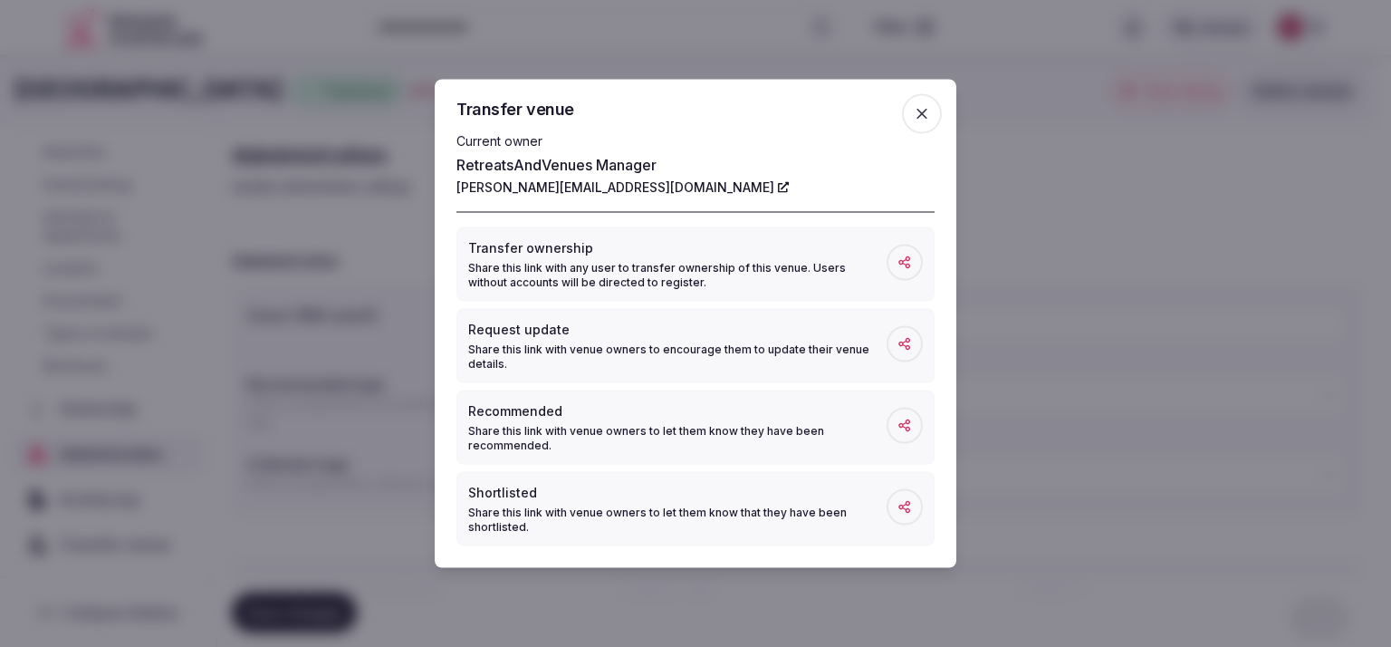
click at [913, 115] on span "button" at bounding box center [922, 114] width 40 height 40
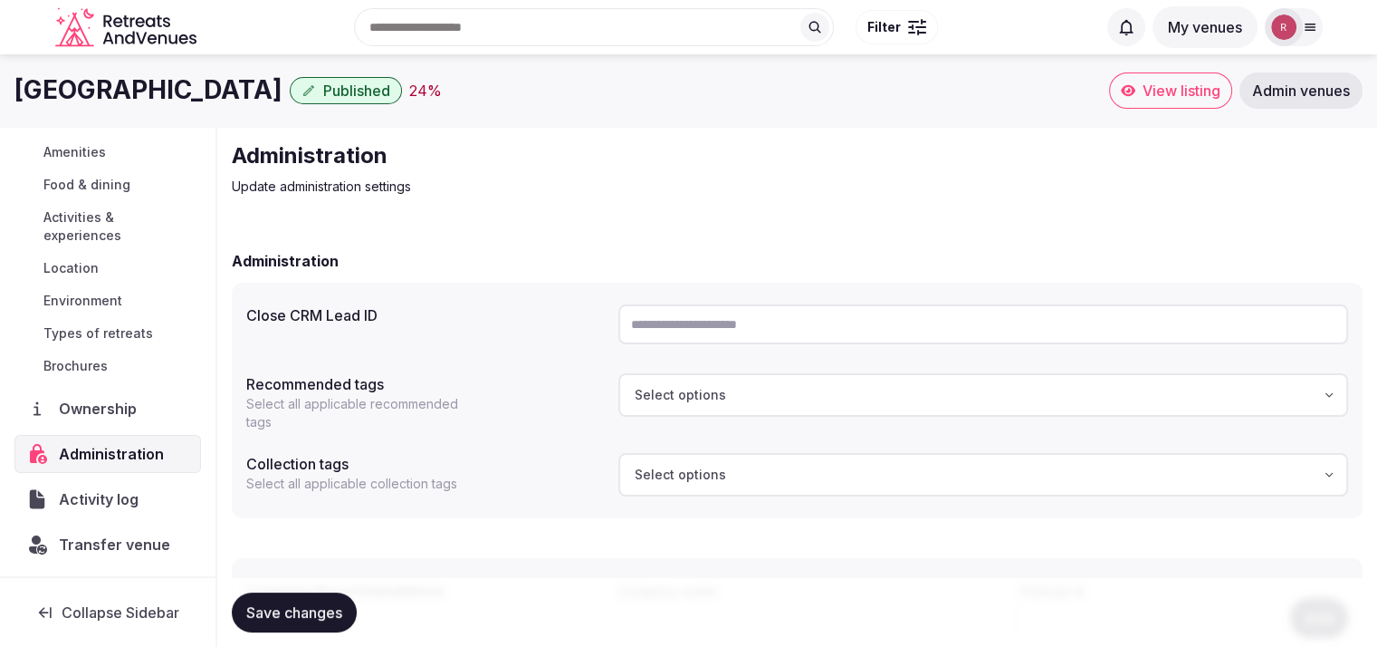
click at [47, 495] on div "Activity log" at bounding box center [86, 499] width 120 height 22
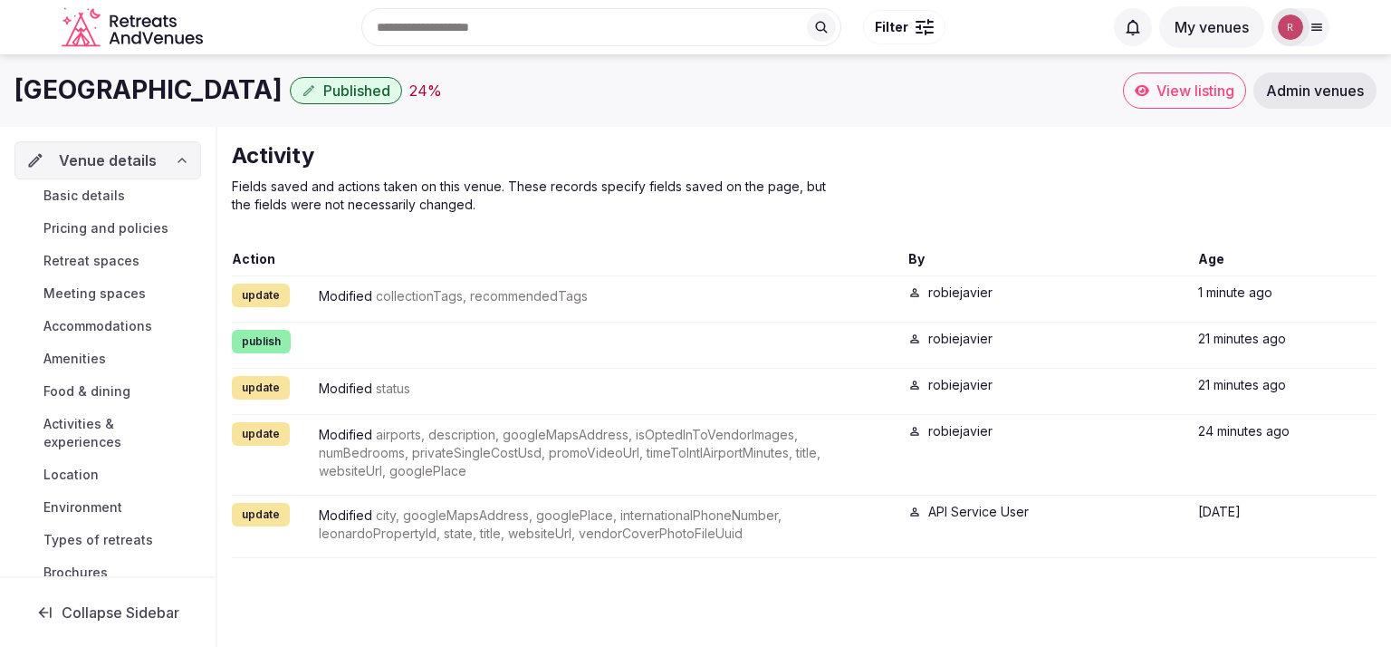
click at [82, 180] on div "Basic details Pricing and policies Retreat spaces Meeting spaces Accommodations…" at bounding box center [107, 383] width 187 height 409
click at [83, 198] on span "Basic details" at bounding box center [84, 196] width 82 height 18
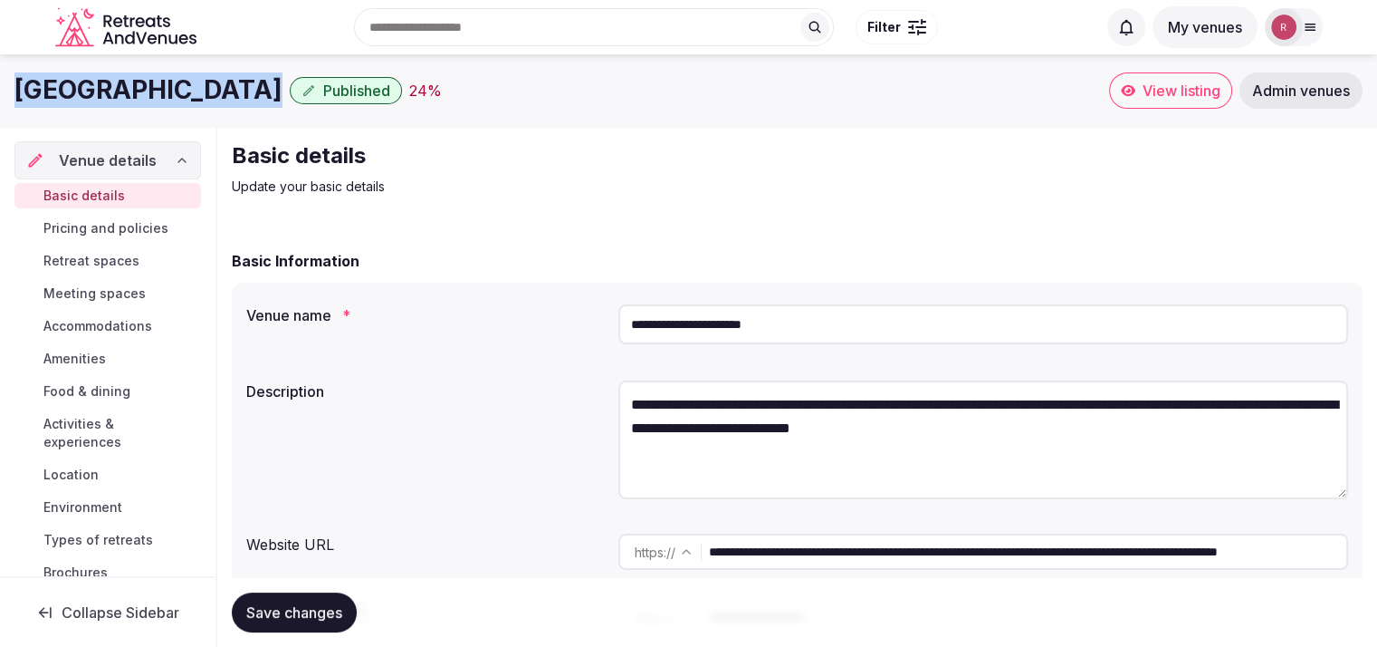
drag, startPoint x: 320, startPoint y: 95, endPoint x: 0, endPoint y: 87, distance: 319.8
click at [0, 87] on div "Marriott Phoenix Airport Published 24 % View listing Admin venues" at bounding box center [688, 90] width 1377 height 36
copy div "[GEOGRAPHIC_DATA]"
click at [846, 187] on div "Basic details Update your basic details" at bounding box center [797, 168] width 1131 height 54
